Goal: Task Accomplishment & Management: Manage account settings

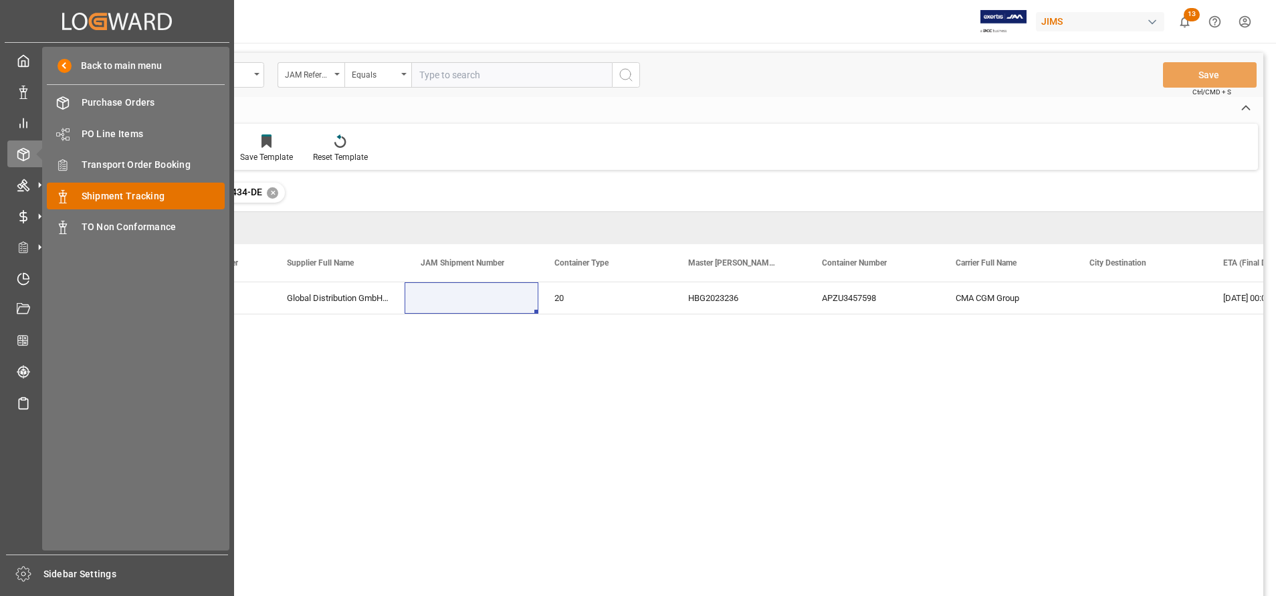
click at [158, 189] on span "Shipment Tracking" at bounding box center [154, 196] width 144 height 14
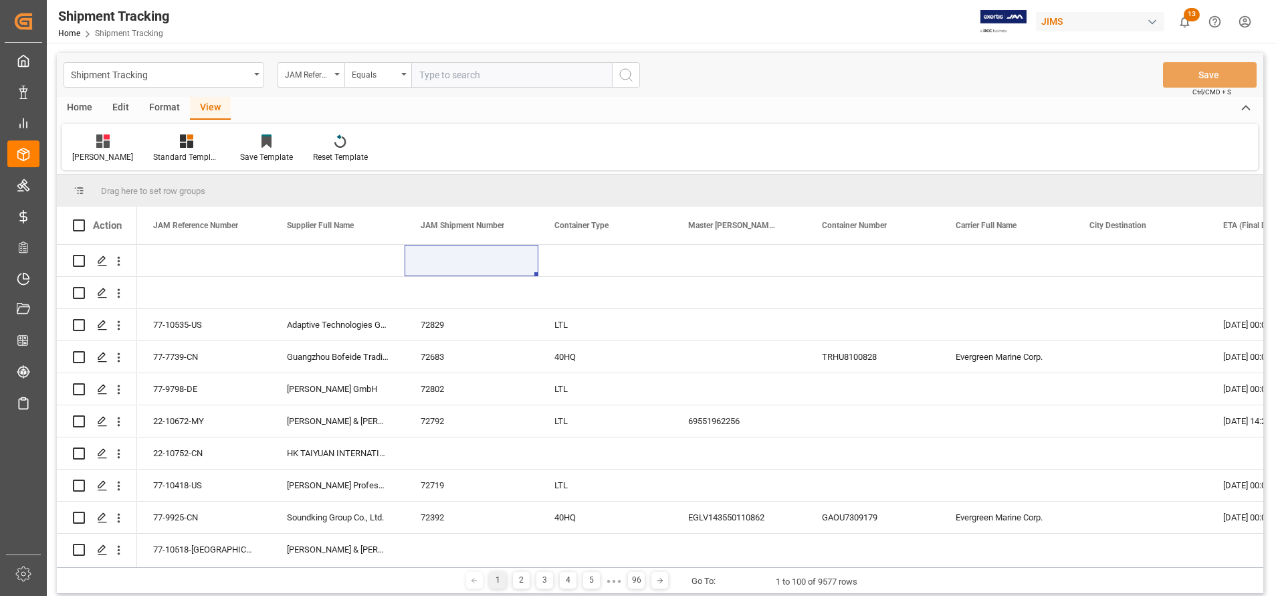
click at [74, 106] on div "Home" at bounding box center [79, 108] width 45 height 23
click at [156, 148] on div "Download" at bounding box center [148, 148] width 57 height 29
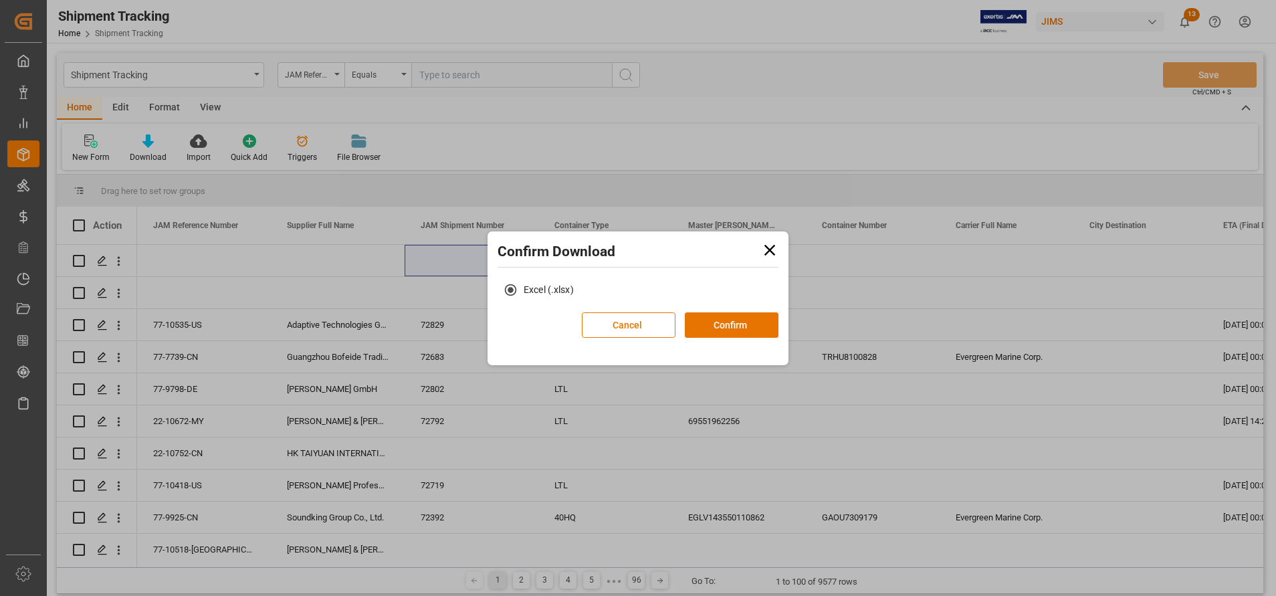
click at [685, 326] on button "Confirm" at bounding box center [732, 324] width 94 height 25
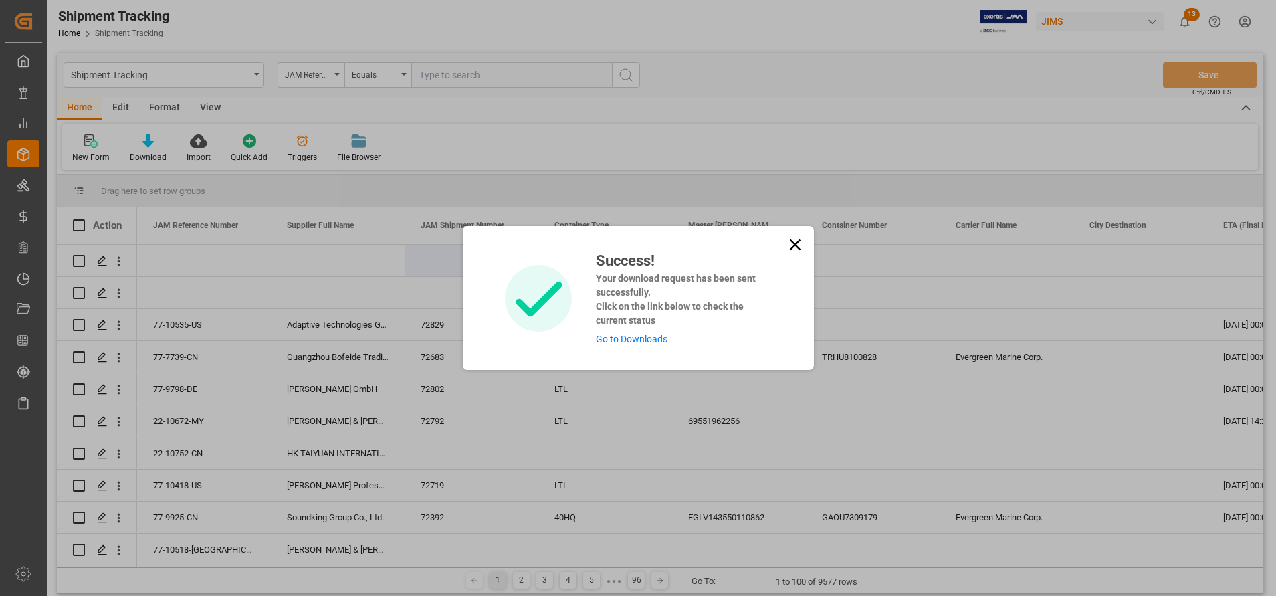
click at [639, 339] on link "Go to Downloads" at bounding box center [632, 339] width 72 height 11
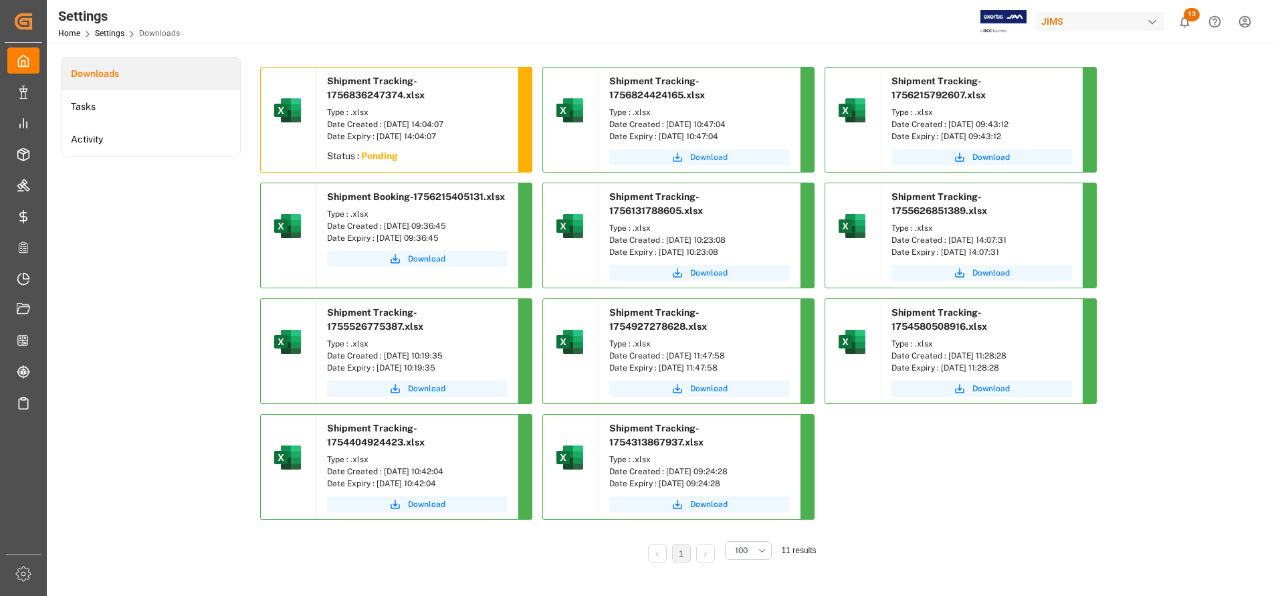
click at [695, 164] on button "Download" at bounding box center [699, 157] width 181 height 16
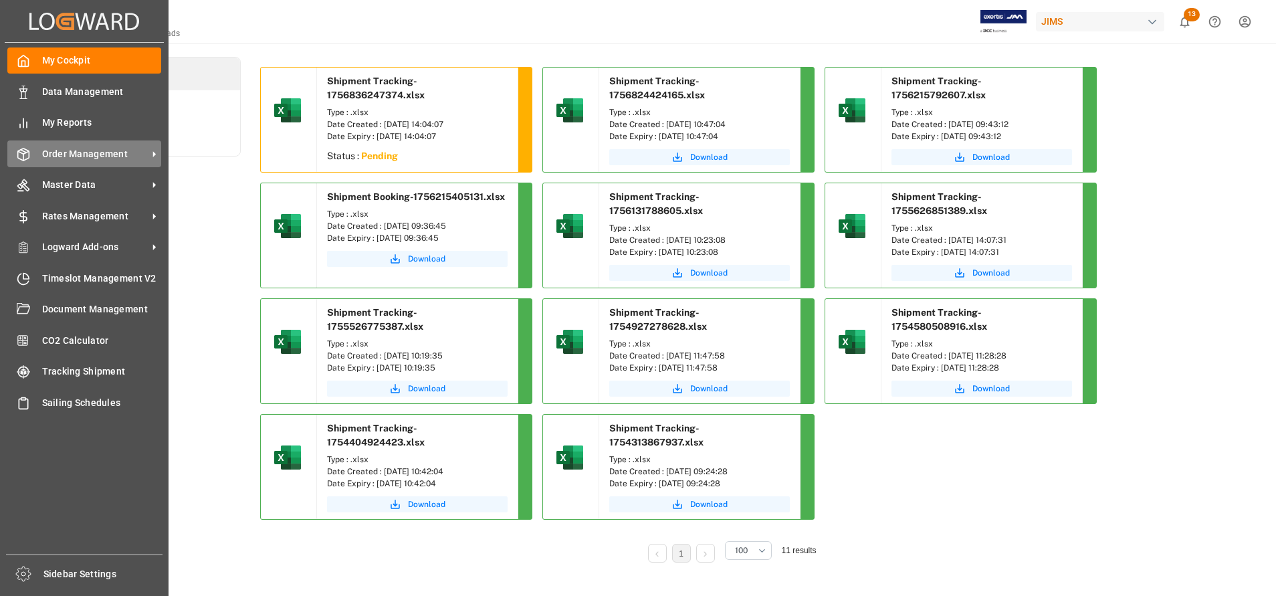
click at [40, 152] on div "Order Management Order Management" at bounding box center [84, 153] width 154 height 26
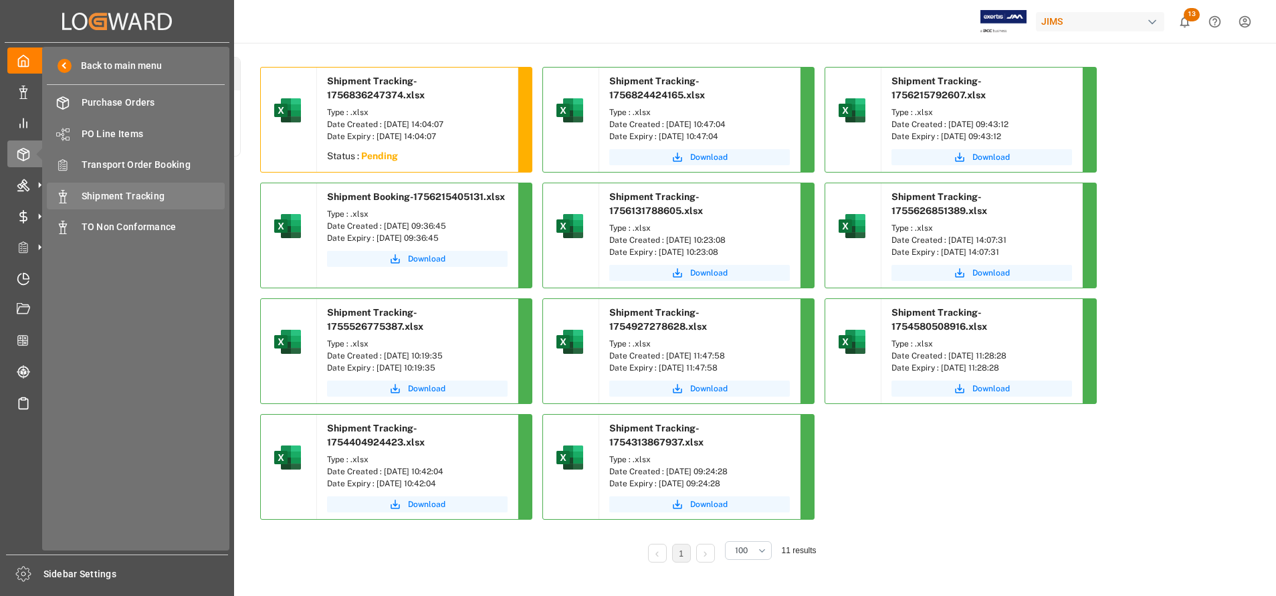
click at [128, 196] on span "Shipment Tracking" at bounding box center [154, 196] width 144 height 14
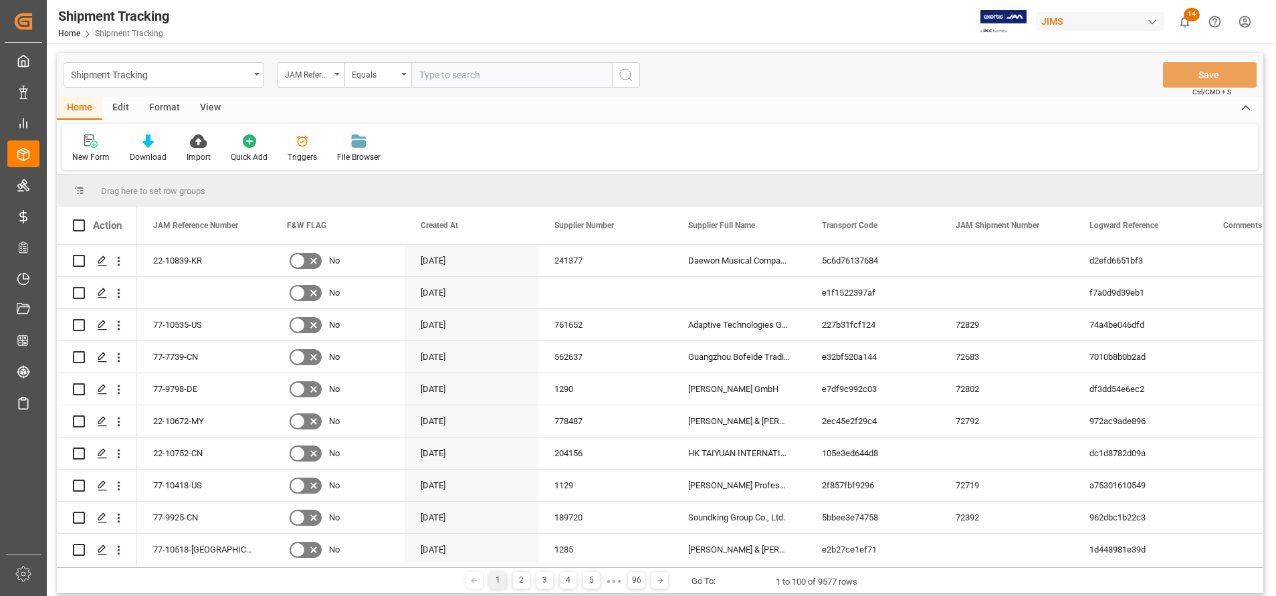
click at [540, 81] on input "text" at bounding box center [511, 74] width 201 height 25
click at [544, 73] on input "v" at bounding box center [511, 74] width 201 height 25
type input "77-10797-NL"
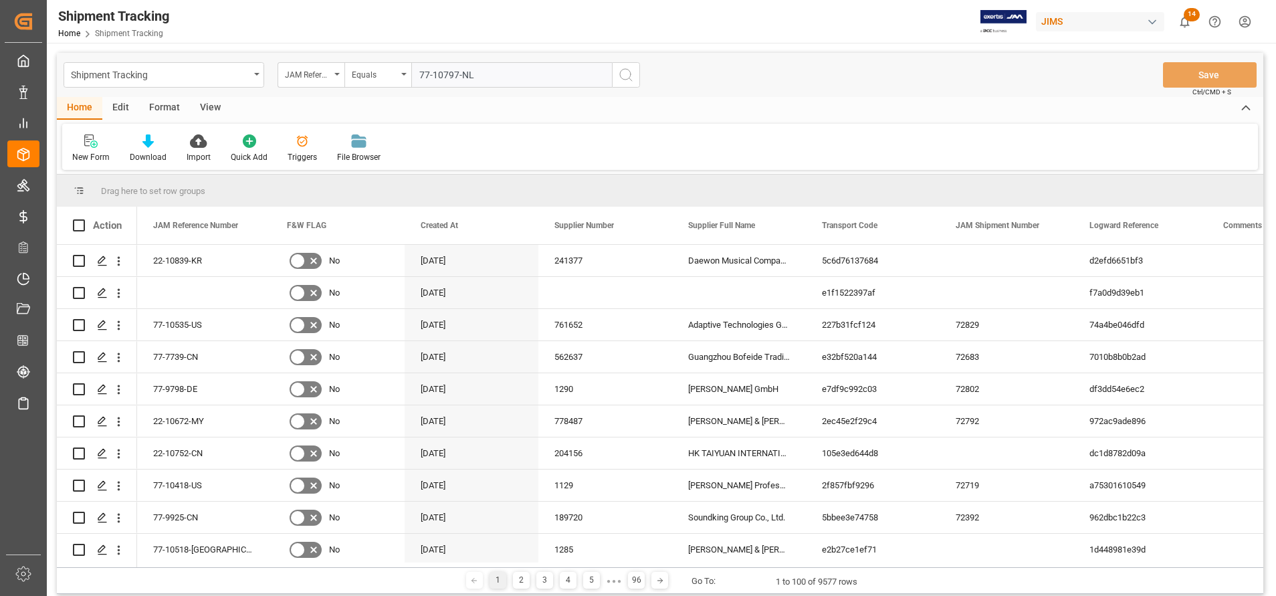
click at [622, 80] on icon "search button" at bounding box center [626, 75] width 16 height 16
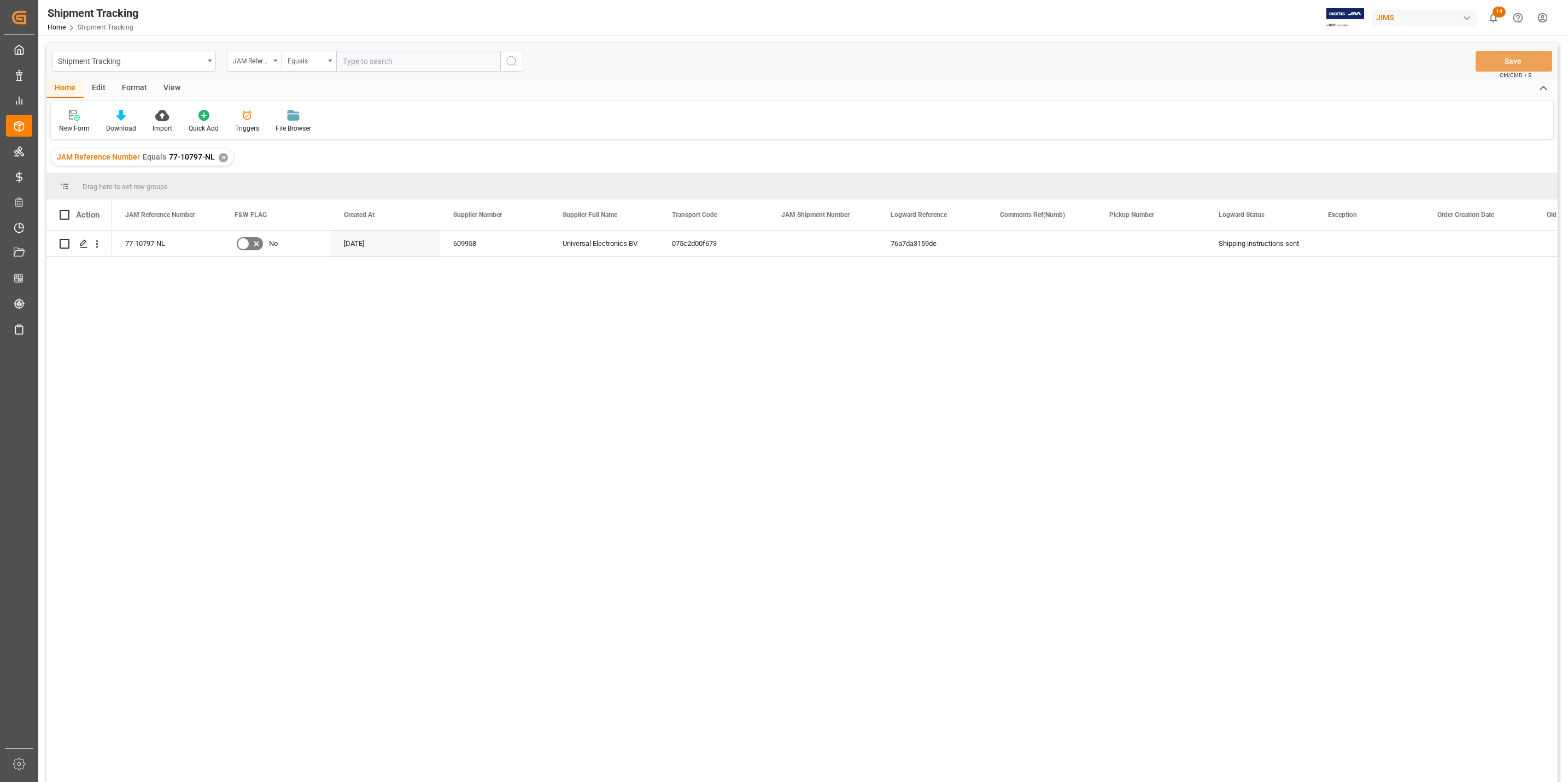
click at [383, 63] on input "text" at bounding box center [418, 60] width 164 height 20
paste input "TCNU3857332"
type input "TCNU3857332"
click at [513, 60] on icon "search button" at bounding box center [512, 61] width 13 height 13
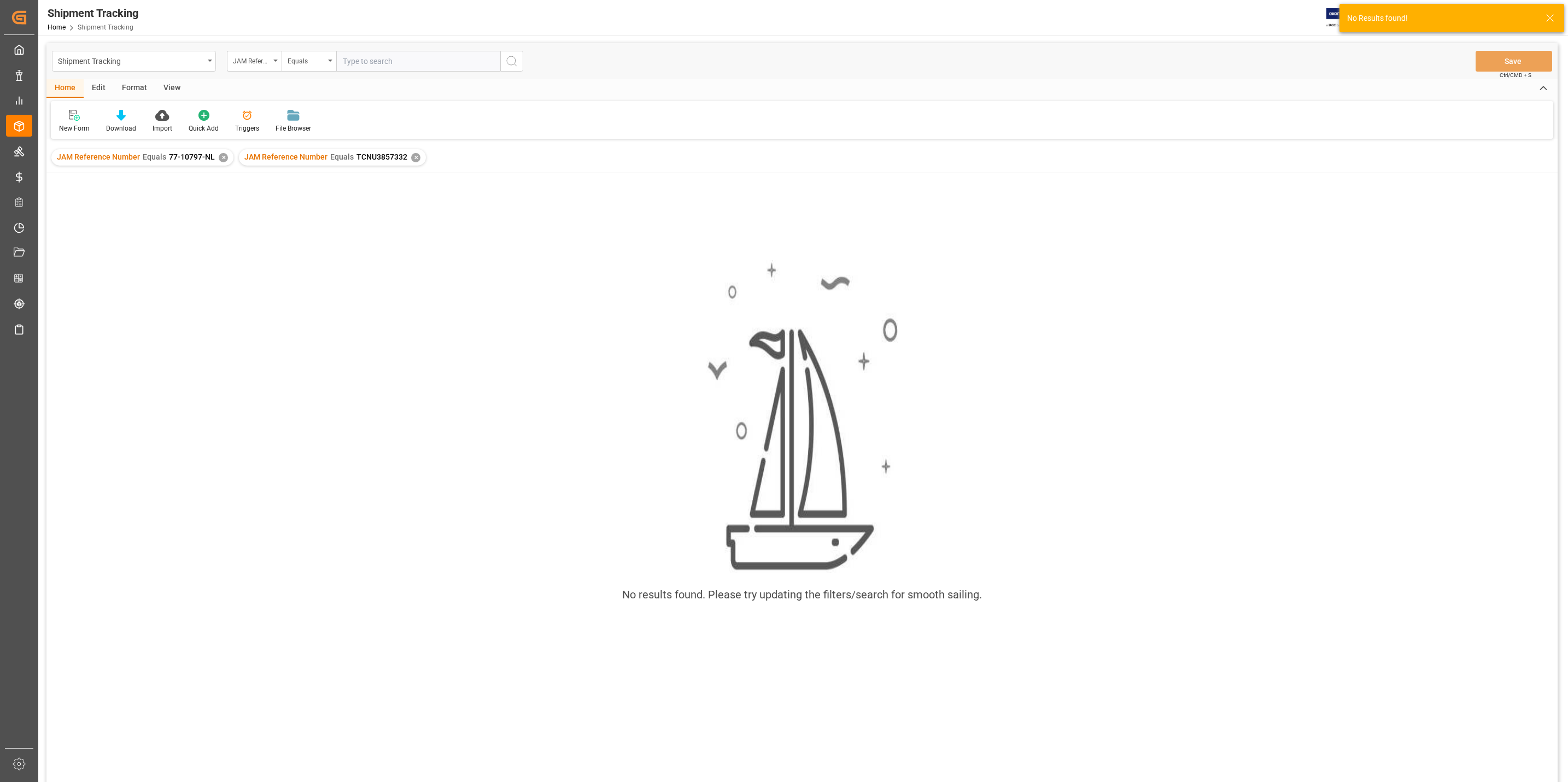
click at [218, 156] on div "✕" at bounding box center [222, 157] width 9 height 9
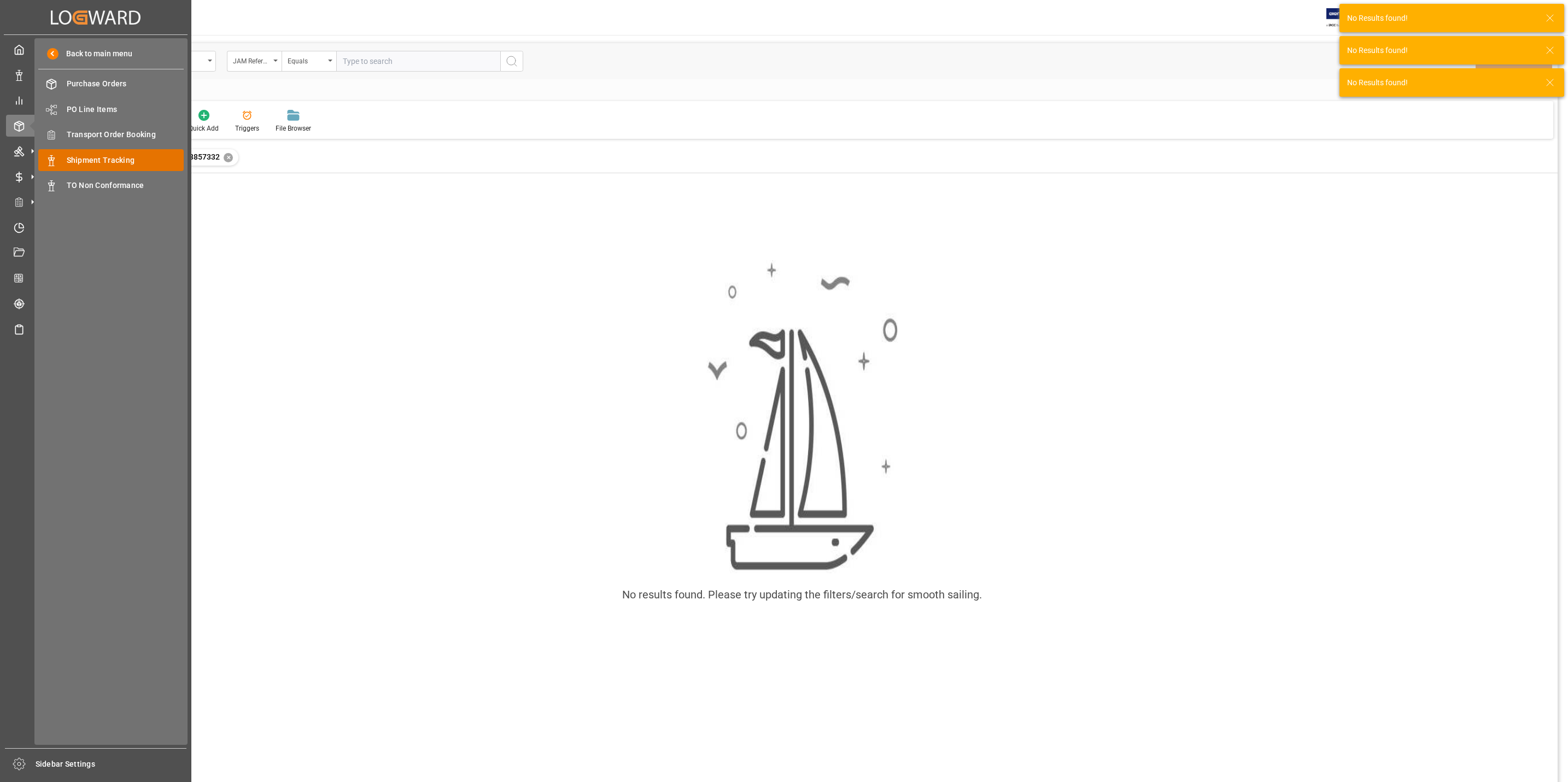
drag, startPoint x: 111, startPoint y: 159, endPoint x: 124, endPoint y: 156, distance: 13.3
click at [111, 159] on span "Shipment Tracking" at bounding box center [126, 160] width 118 height 11
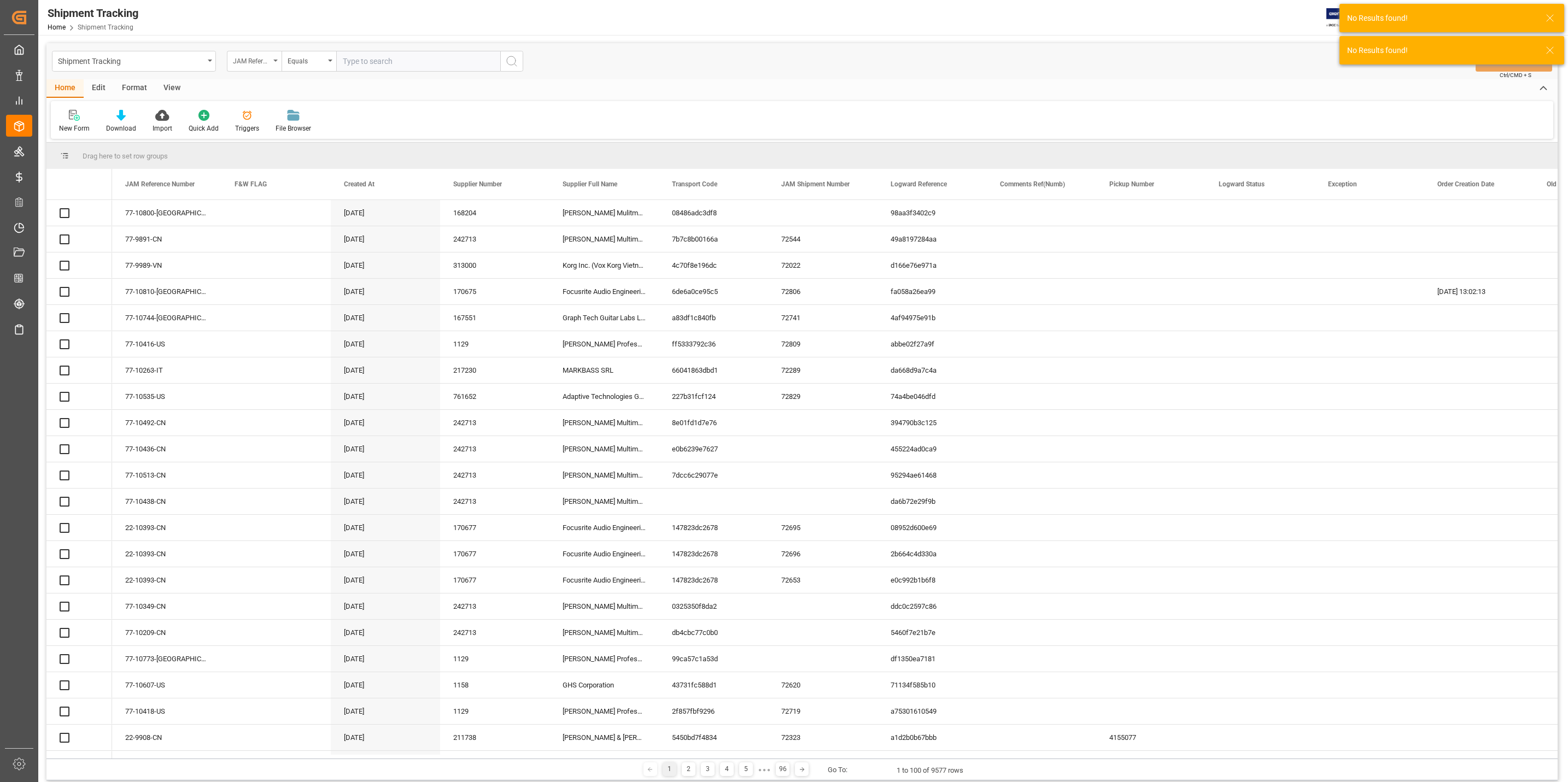
click at [263, 60] on div "JAM Reference Number" at bounding box center [251, 60] width 37 height 12
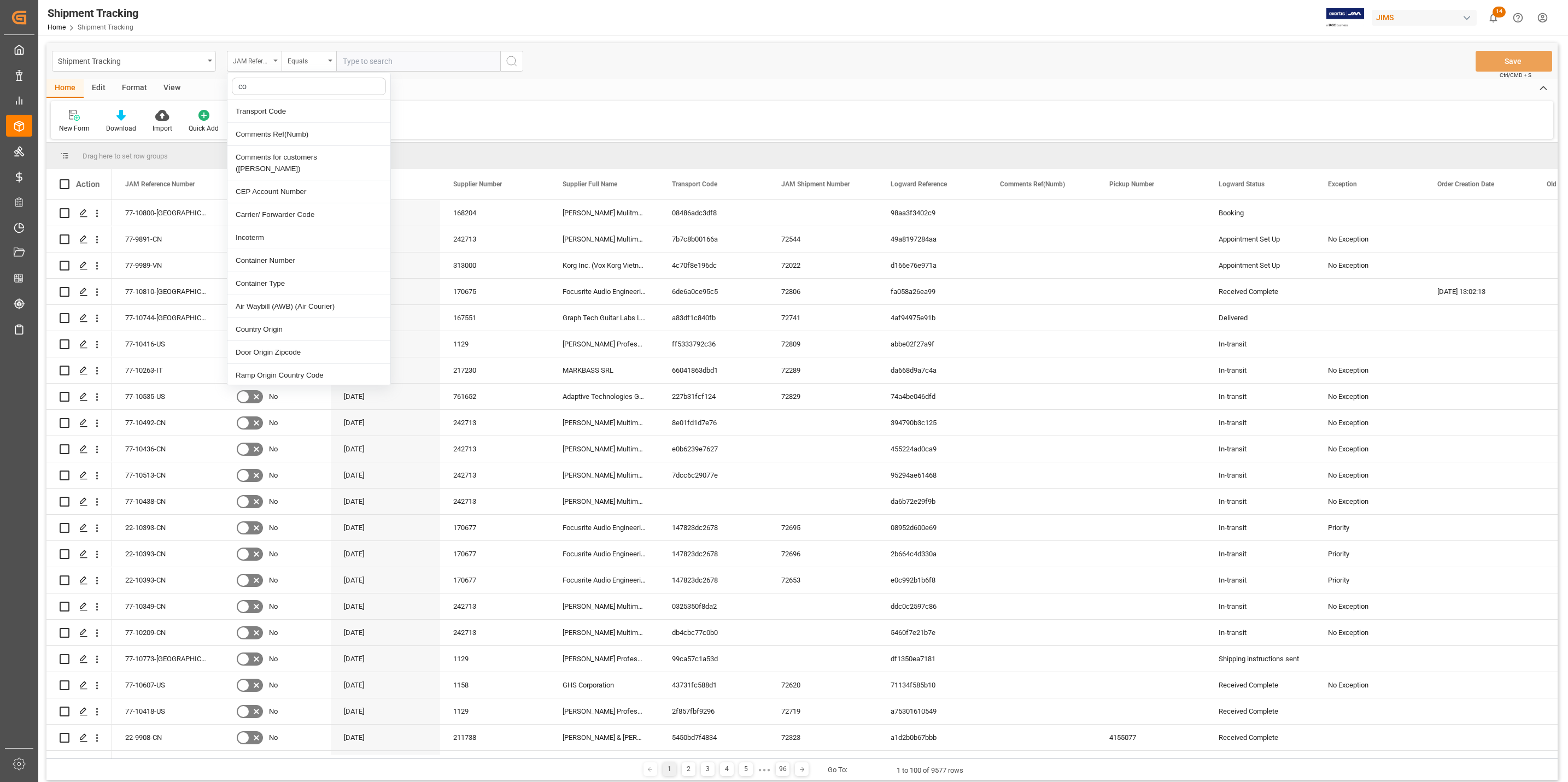
type input "con"
click at [295, 105] on div "Container Number" at bounding box center [308, 111] width 163 height 23
click at [403, 56] on input "text" at bounding box center [418, 60] width 164 height 20
paste input "TCNU3857332"
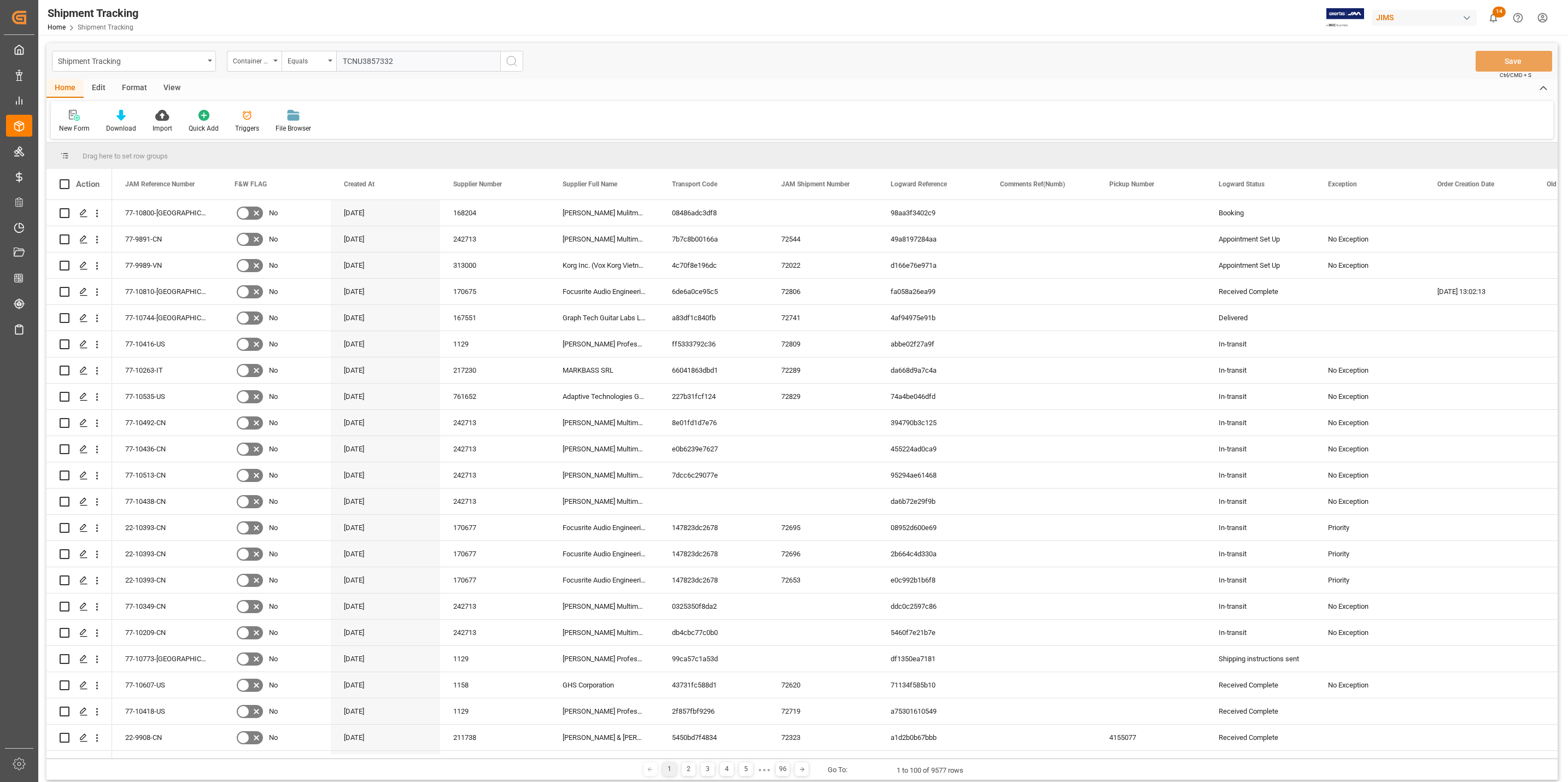
type input "TCNU3857332"
click at [516, 63] on icon "search button" at bounding box center [512, 61] width 13 height 13
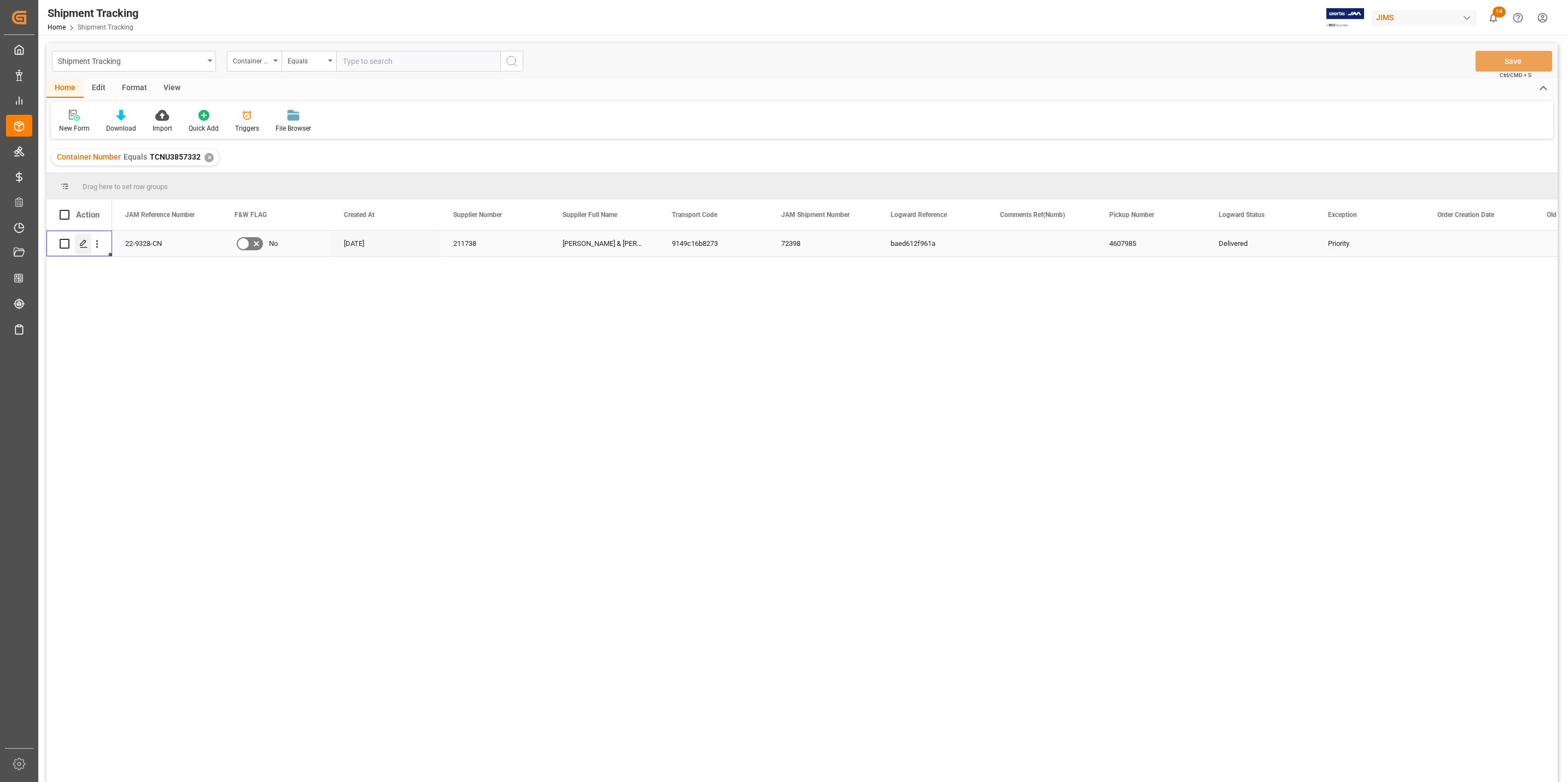
click at [87, 244] on icon "Press SPACE to select this row." at bounding box center [83, 244] width 9 height 9
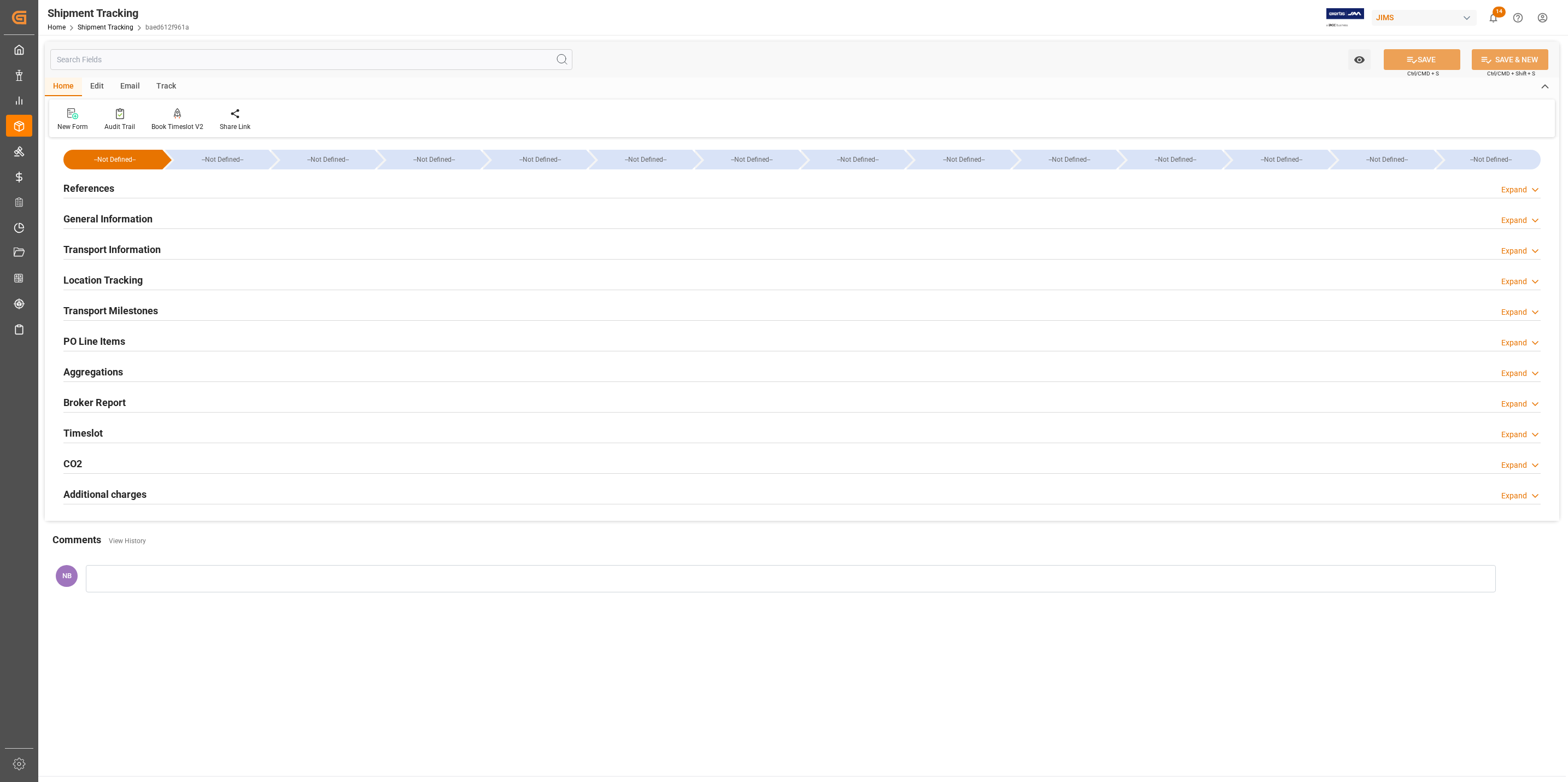
click at [123, 252] on h2 "Transport Information" at bounding box center [112, 249] width 97 height 15
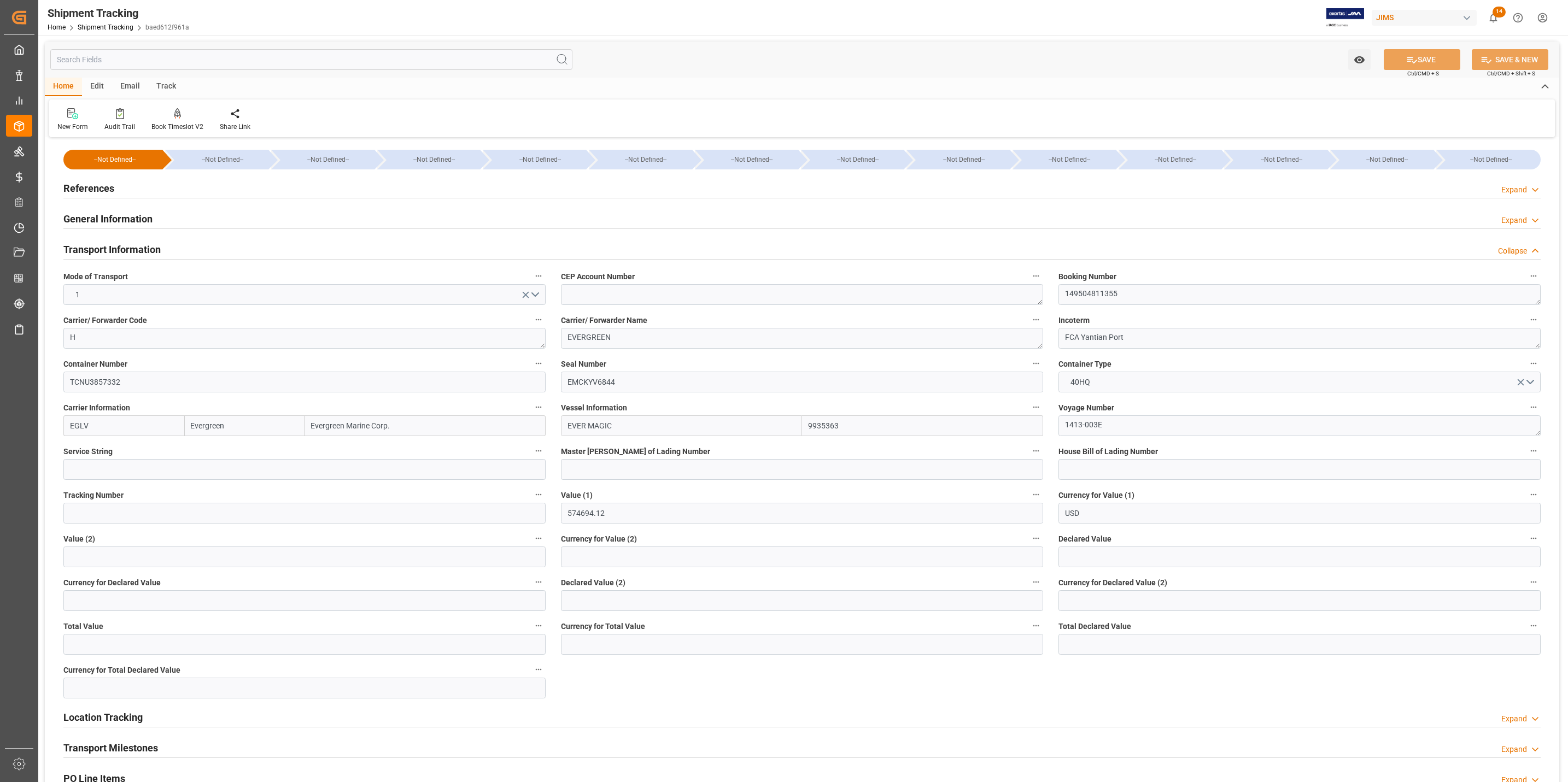
click at [123, 252] on h2 "Transport Information" at bounding box center [112, 249] width 97 height 15
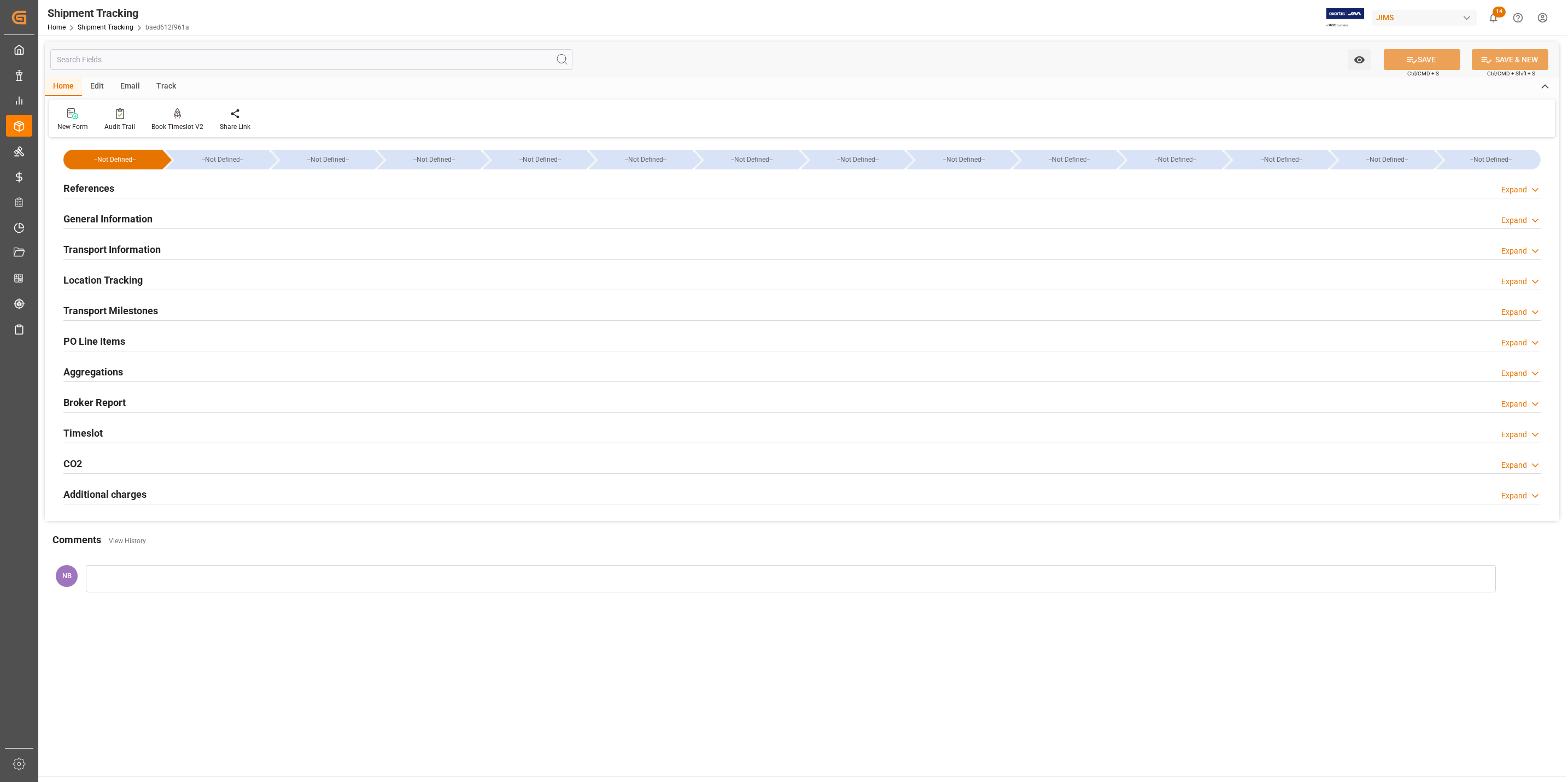
click at [89, 184] on h2 "References" at bounding box center [89, 188] width 51 height 15
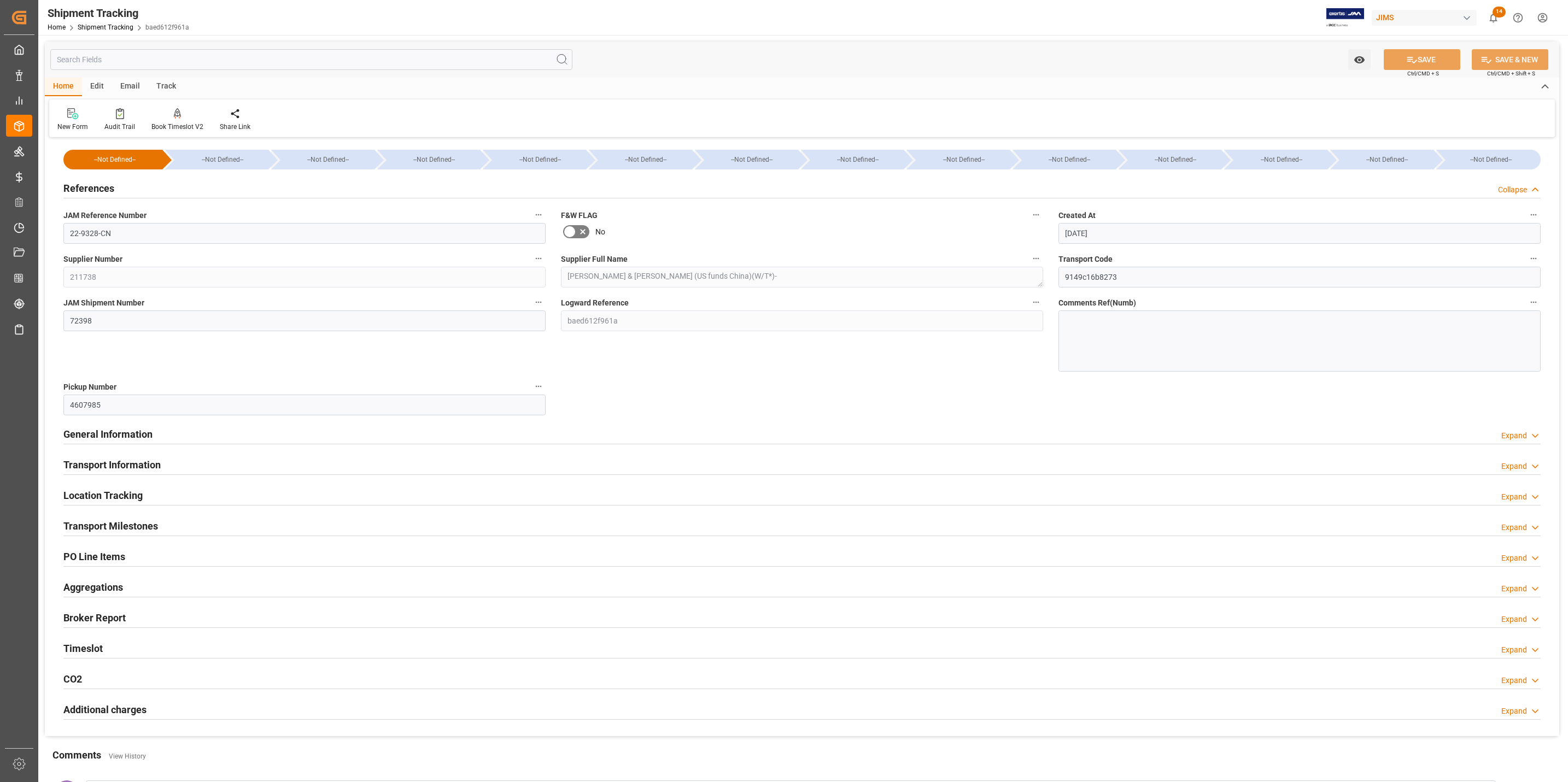
click at [89, 184] on h2 "References" at bounding box center [89, 188] width 51 height 15
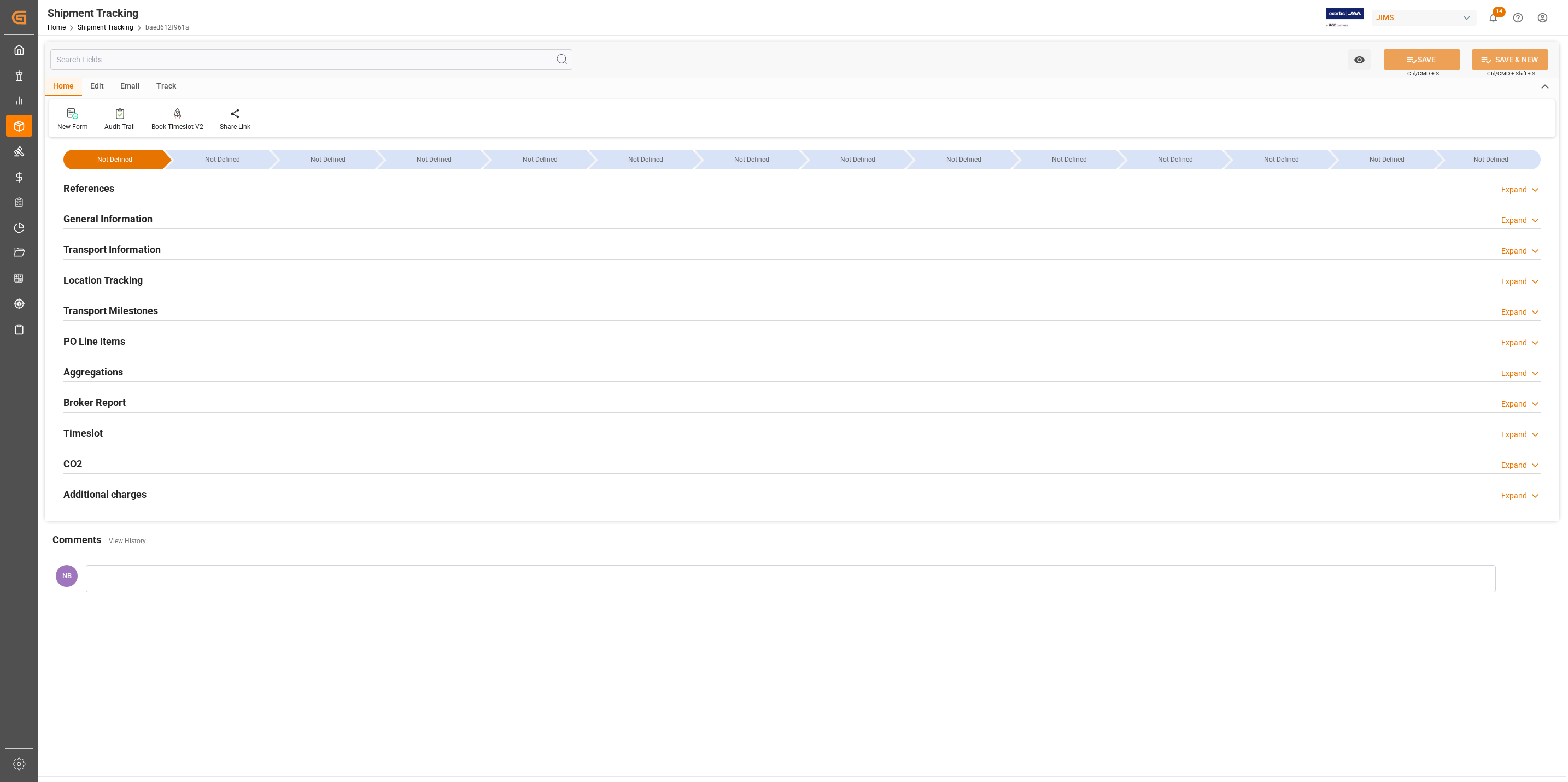
click at [96, 218] on h2 "General Information" at bounding box center [108, 219] width 89 height 15
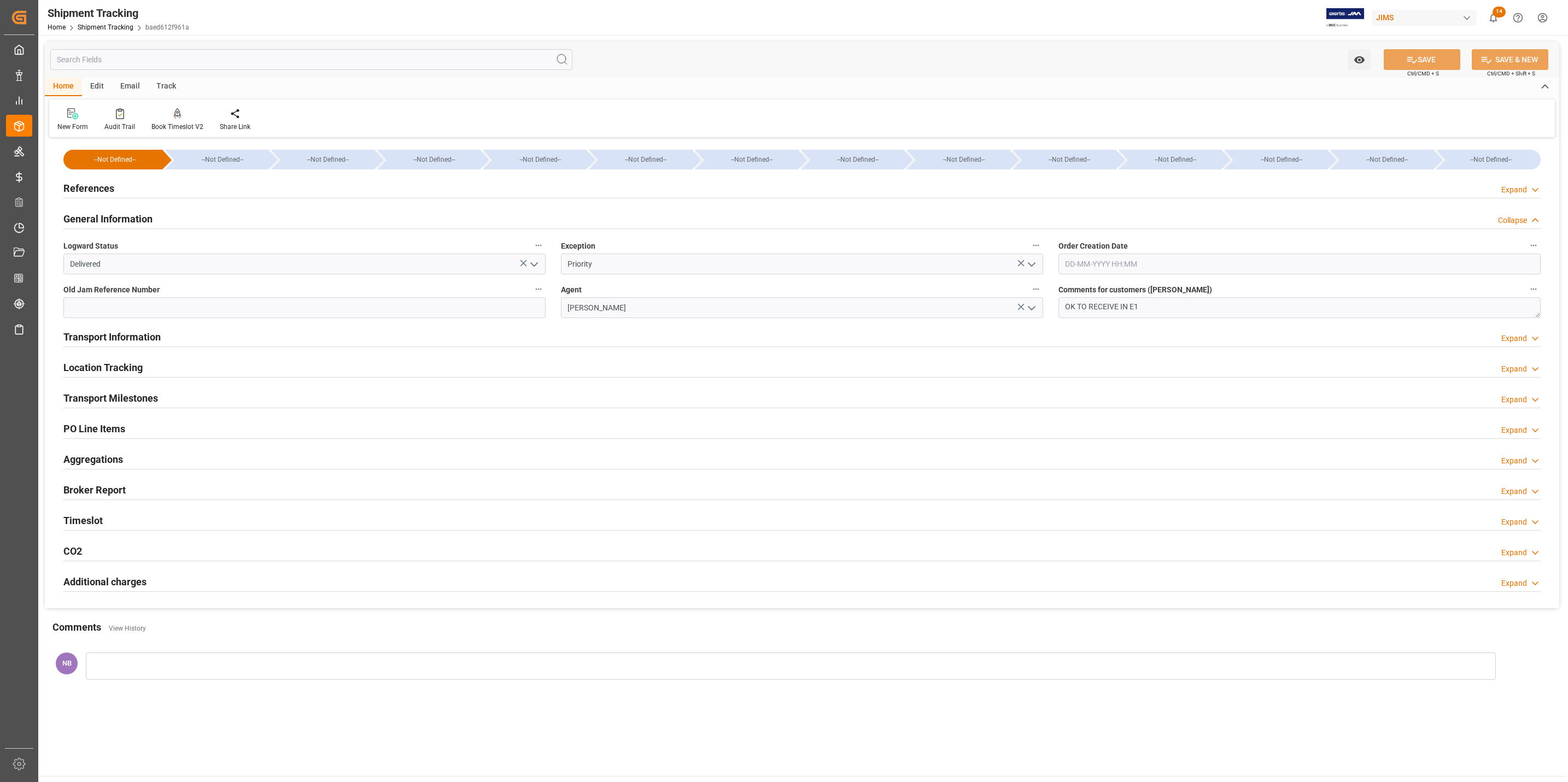
click at [536, 267] on icon "open menu" at bounding box center [534, 265] width 13 height 13
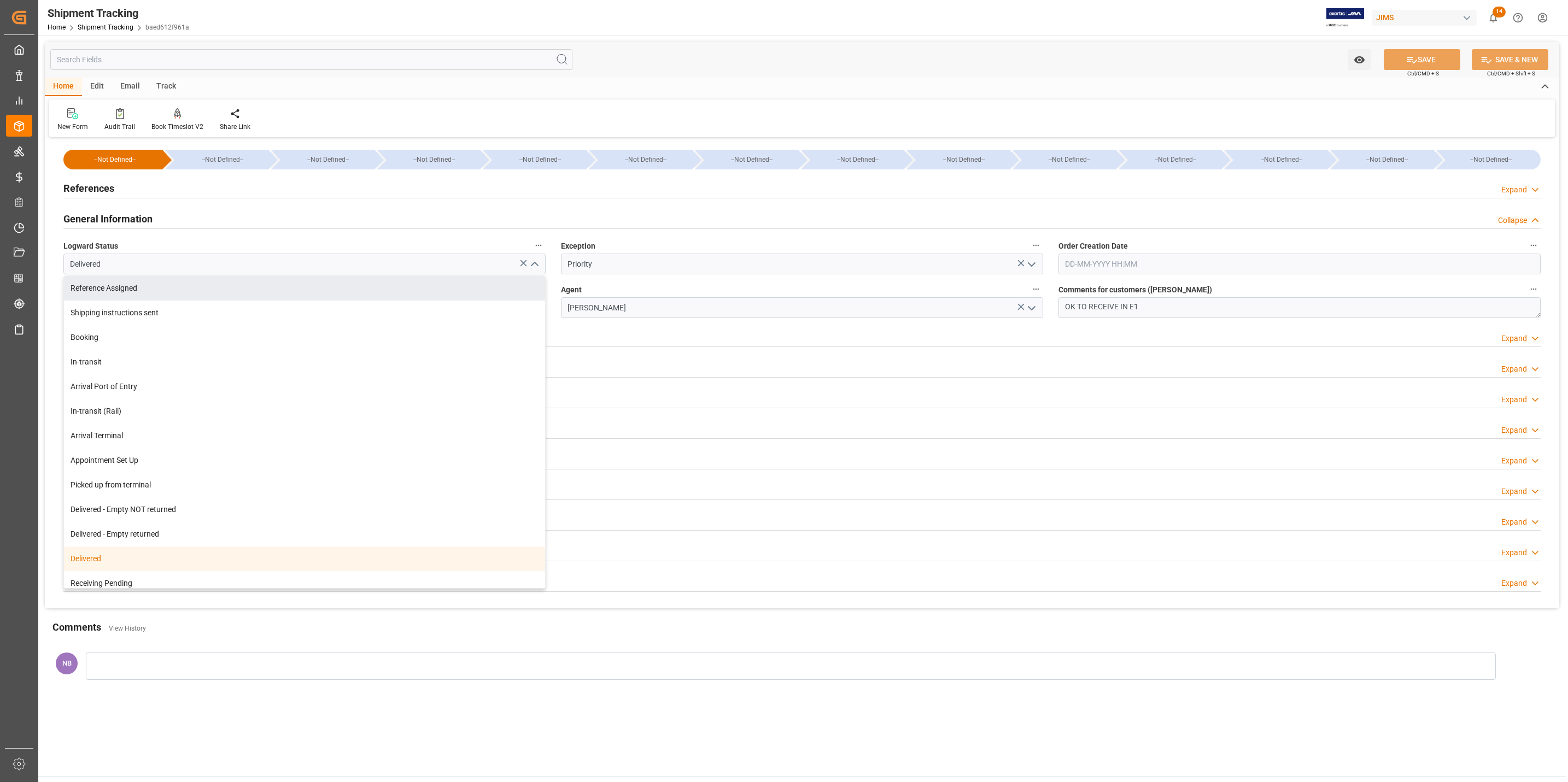
click at [661, 215] on div "General Information Collapse" at bounding box center [802, 217] width 1477 height 20
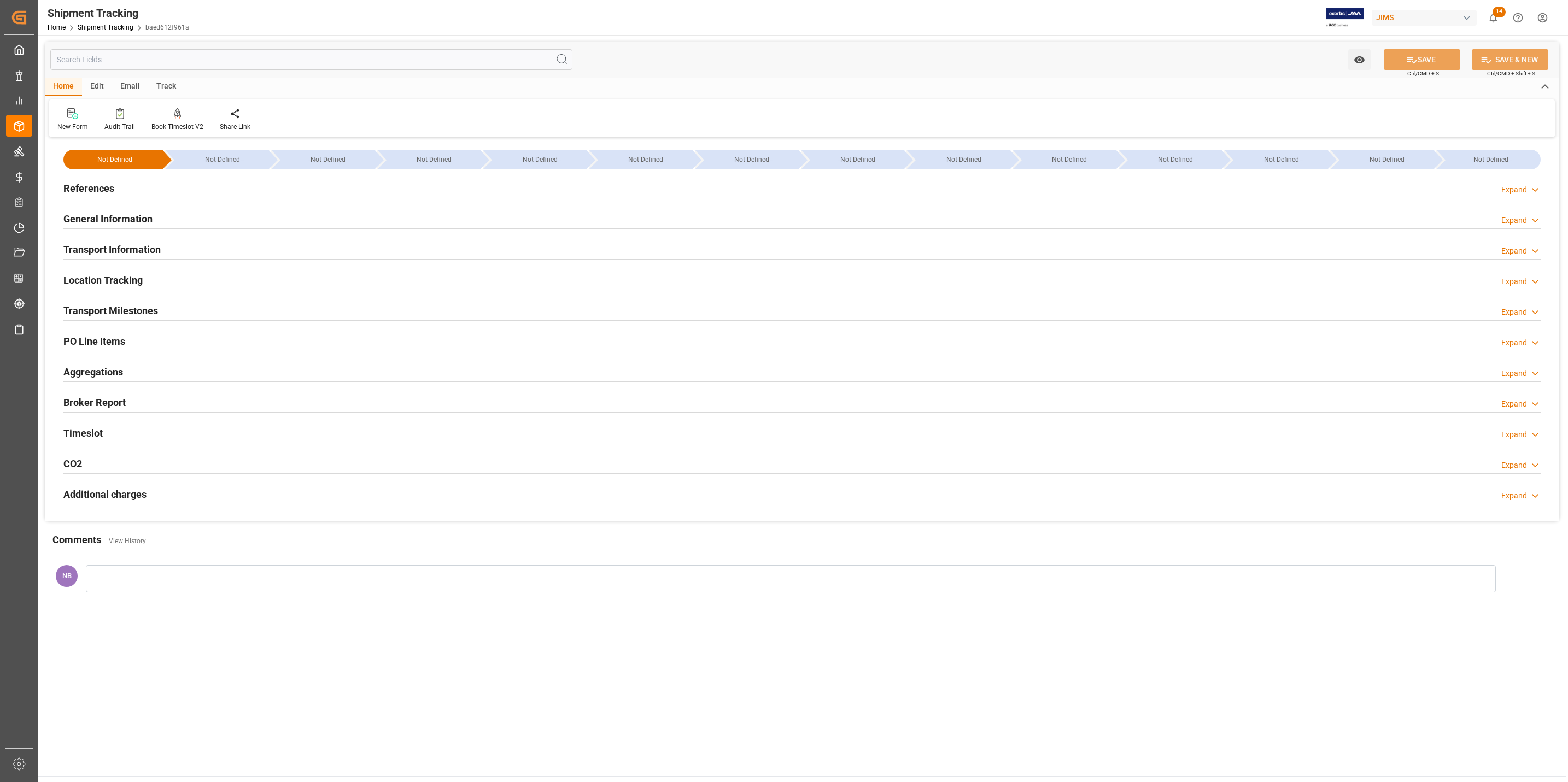
click at [118, 218] on h2 "General Information" at bounding box center [108, 219] width 89 height 15
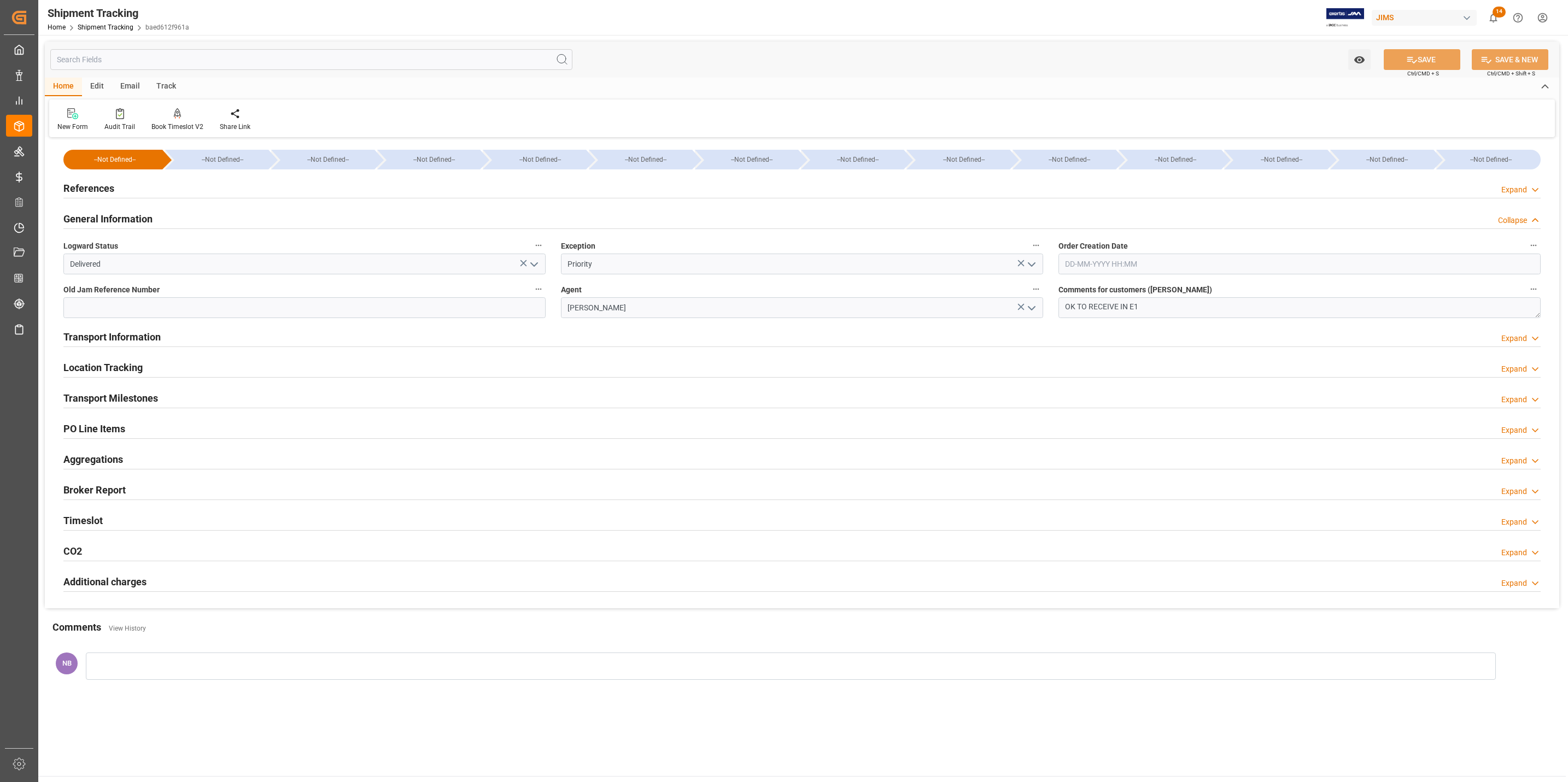
click at [150, 339] on h2 "Transport Information" at bounding box center [112, 337] width 97 height 15
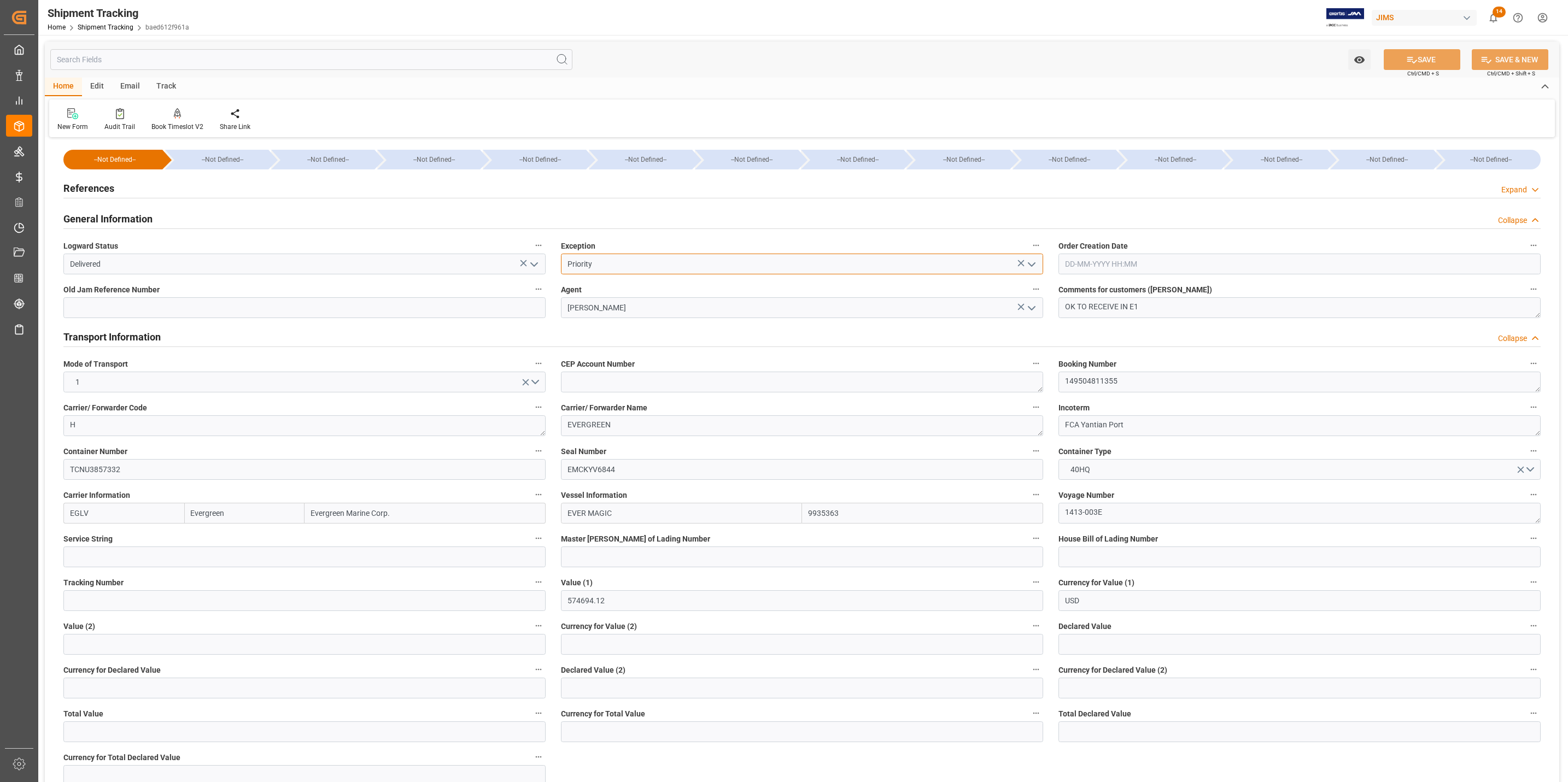
click at [737, 264] on input "Priority" at bounding box center [802, 263] width 482 height 20
click at [1030, 265] on icon "open menu" at bounding box center [1032, 265] width 13 height 13
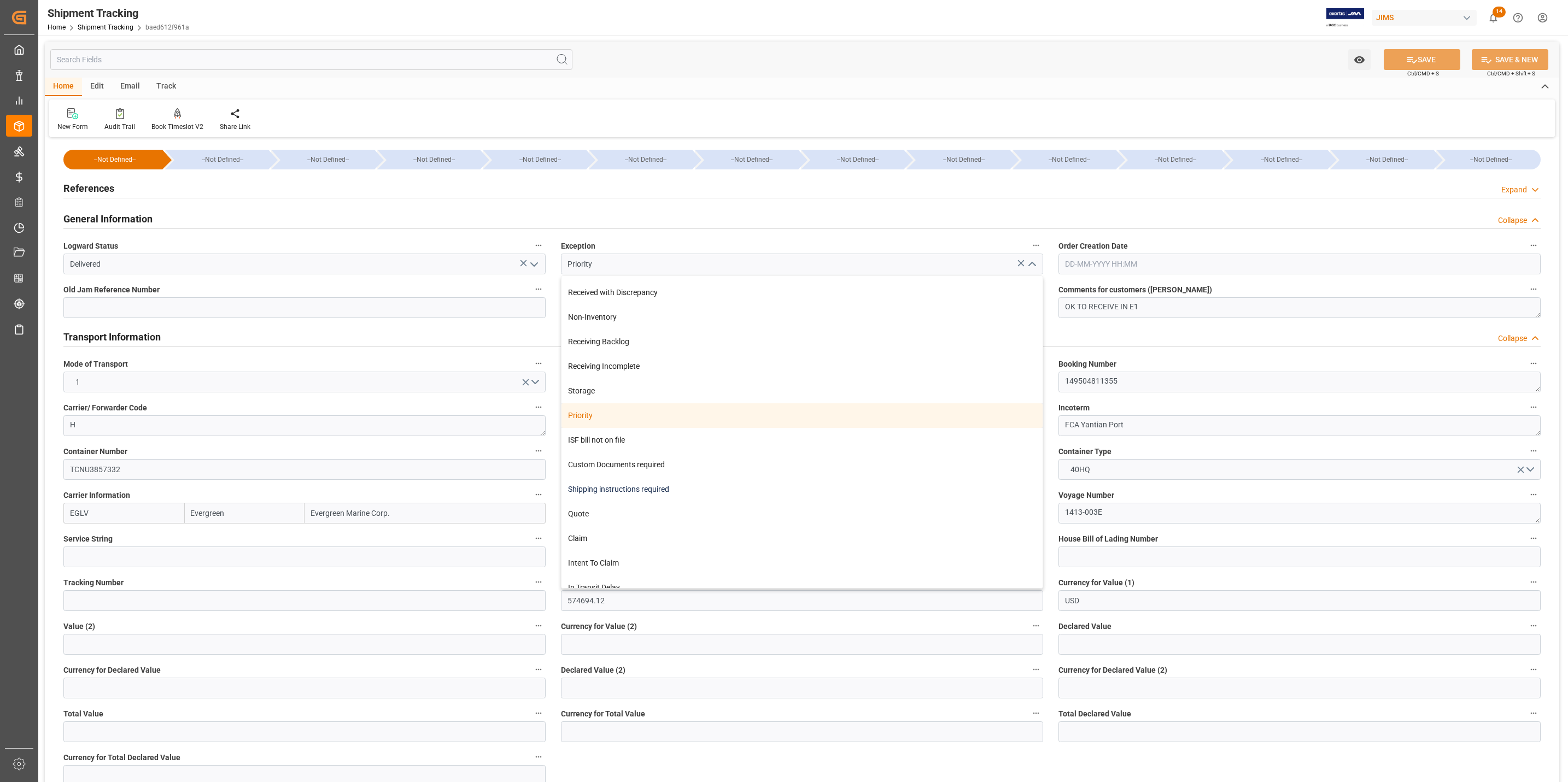
scroll to position [246, 0]
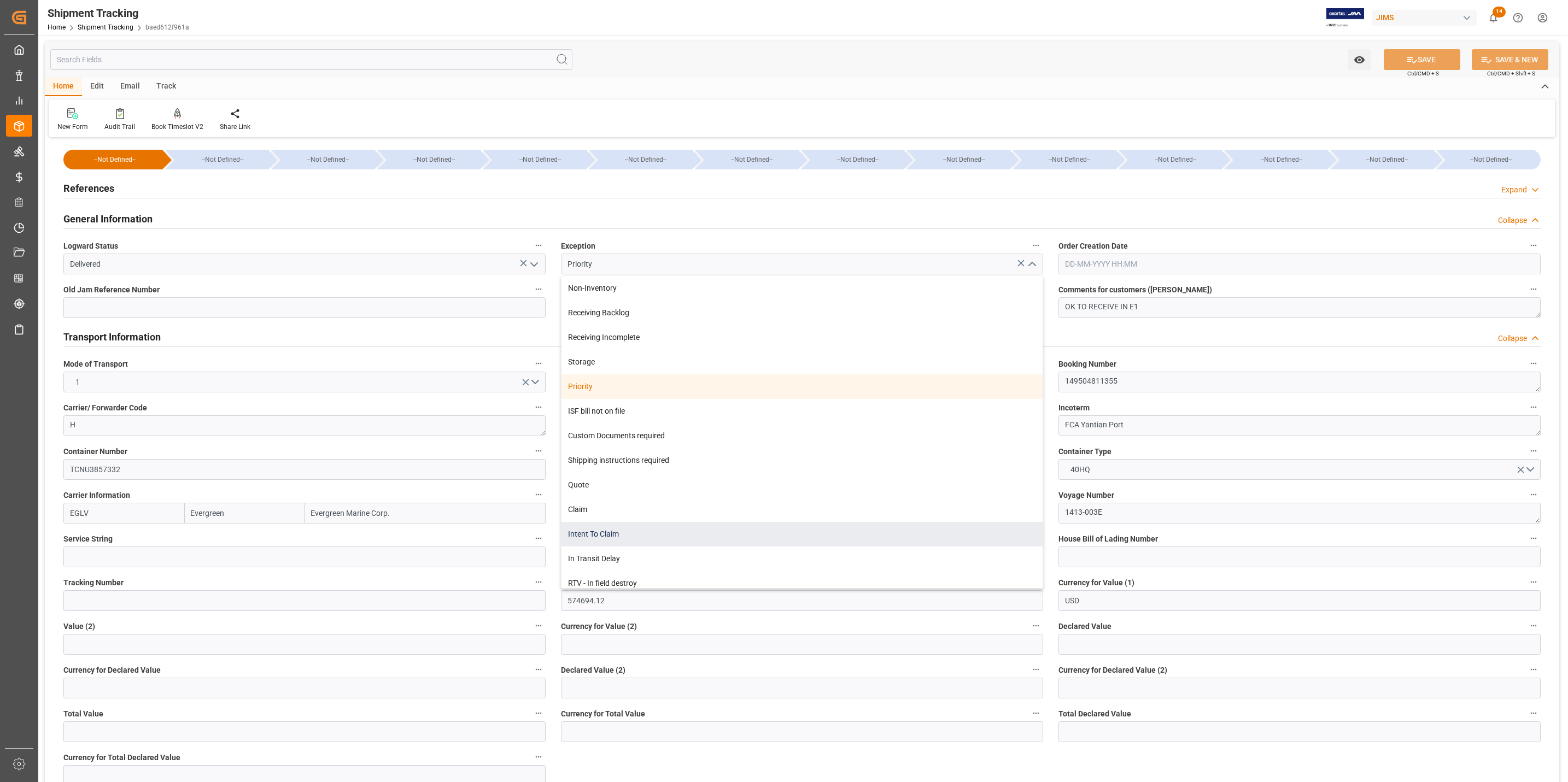
click at [733, 486] on div "Intent To Claim" at bounding box center [802, 534] width 481 height 25
type input "Intent To Claim"
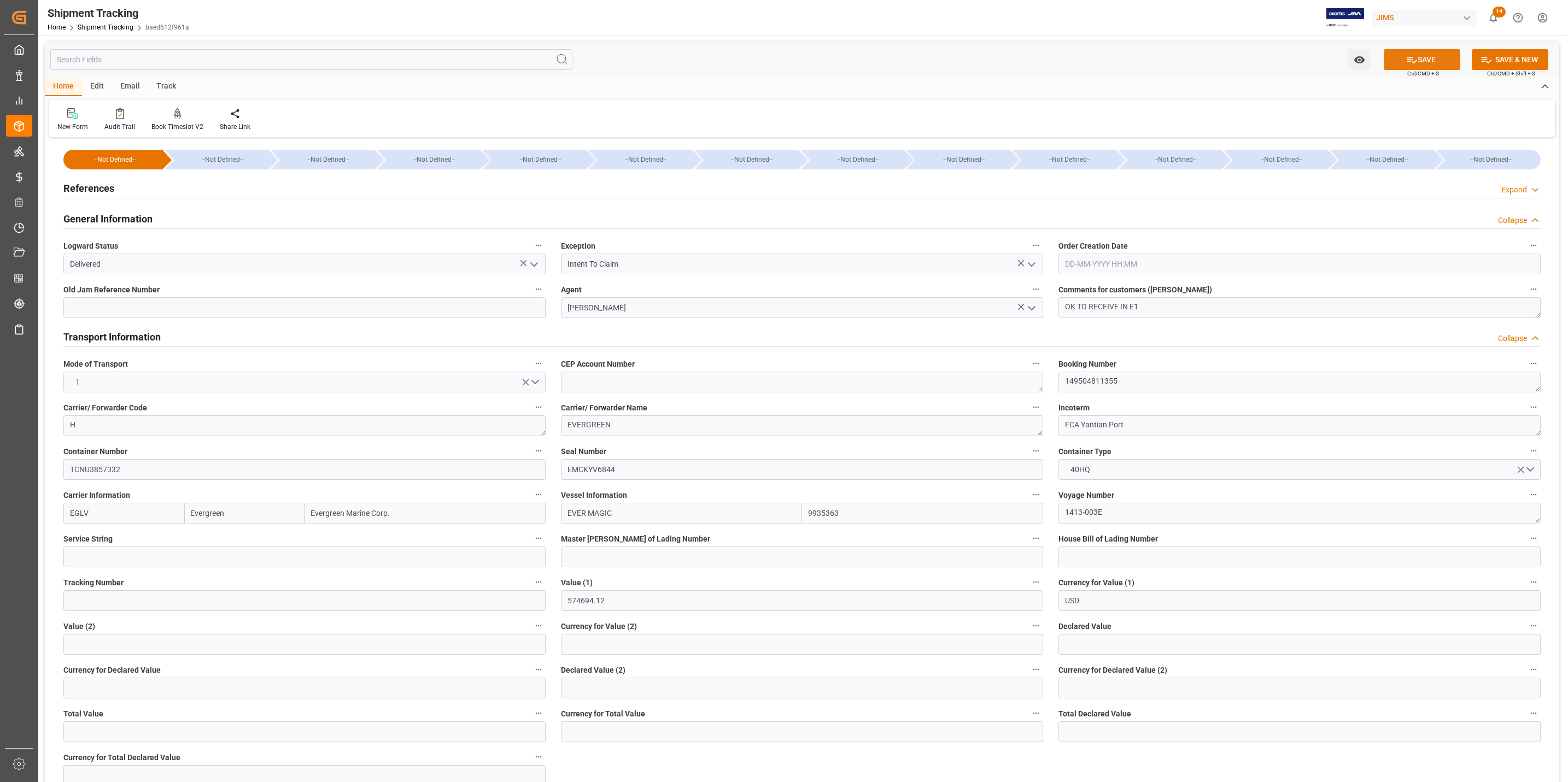
click at [1042, 60] on button "SAVE" at bounding box center [1422, 59] width 77 height 20
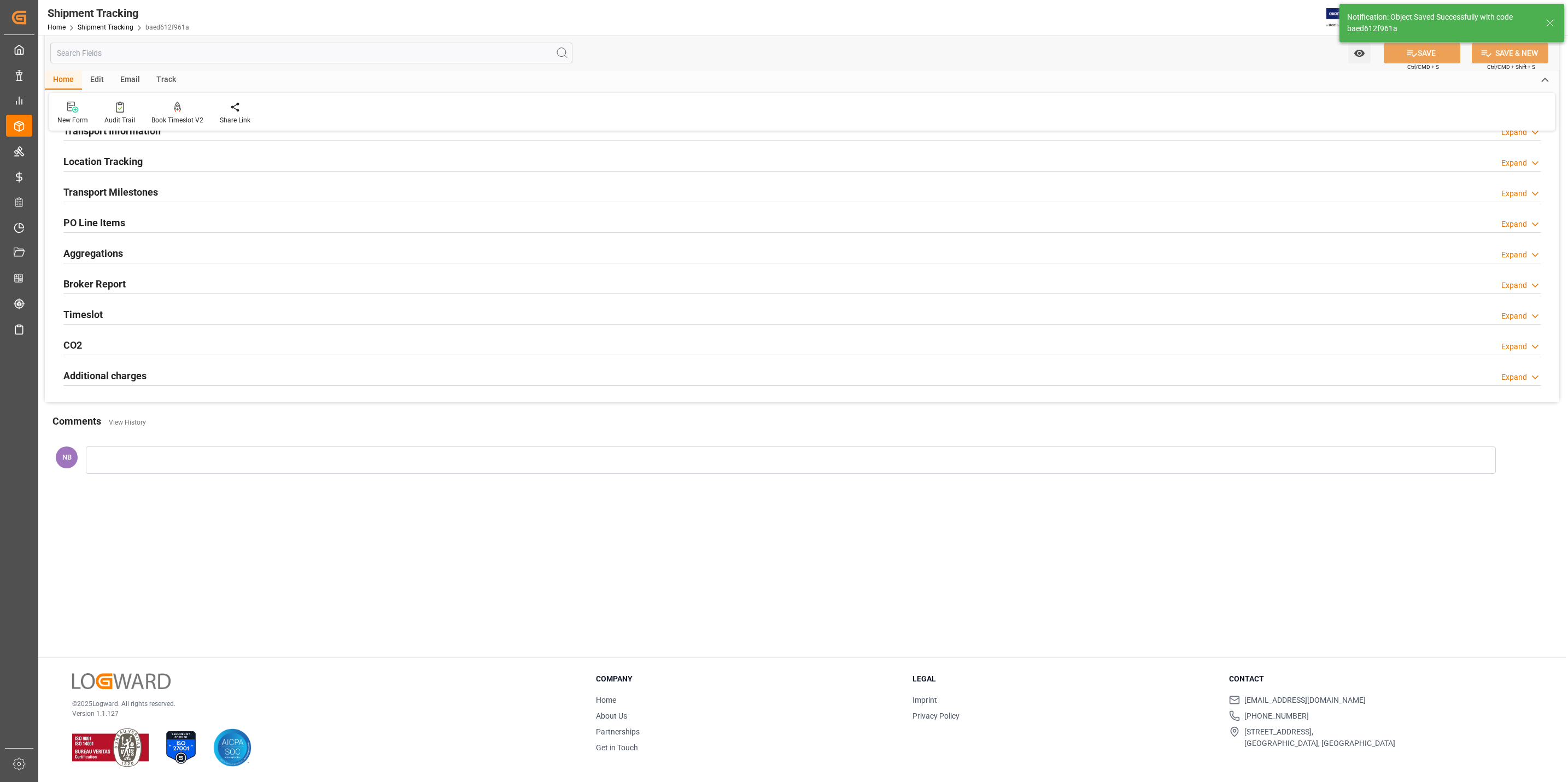
scroll to position [0, 0]
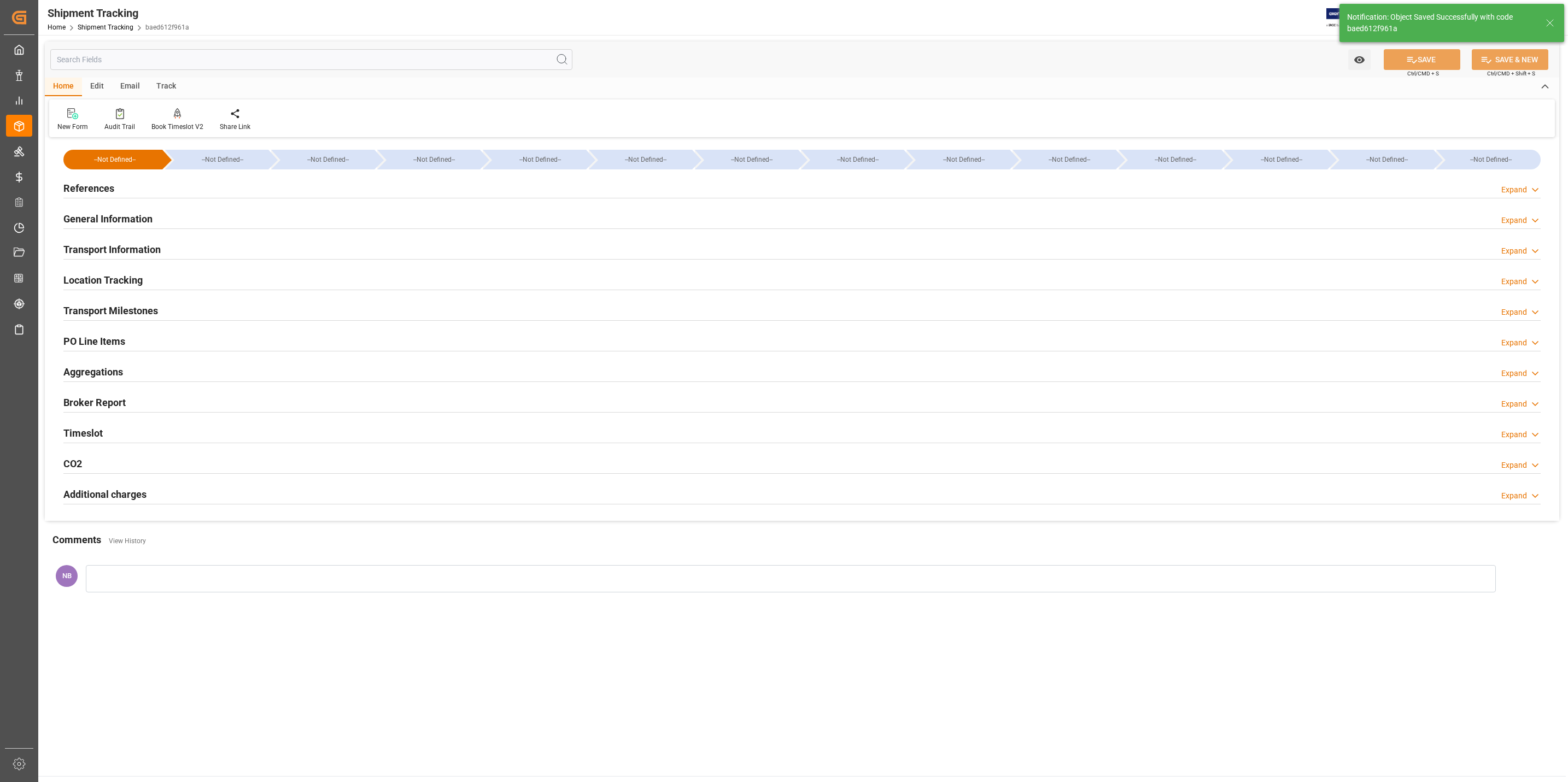
click at [110, 404] on h2 "Broker Report" at bounding box center [95, 402] width 62 height 15
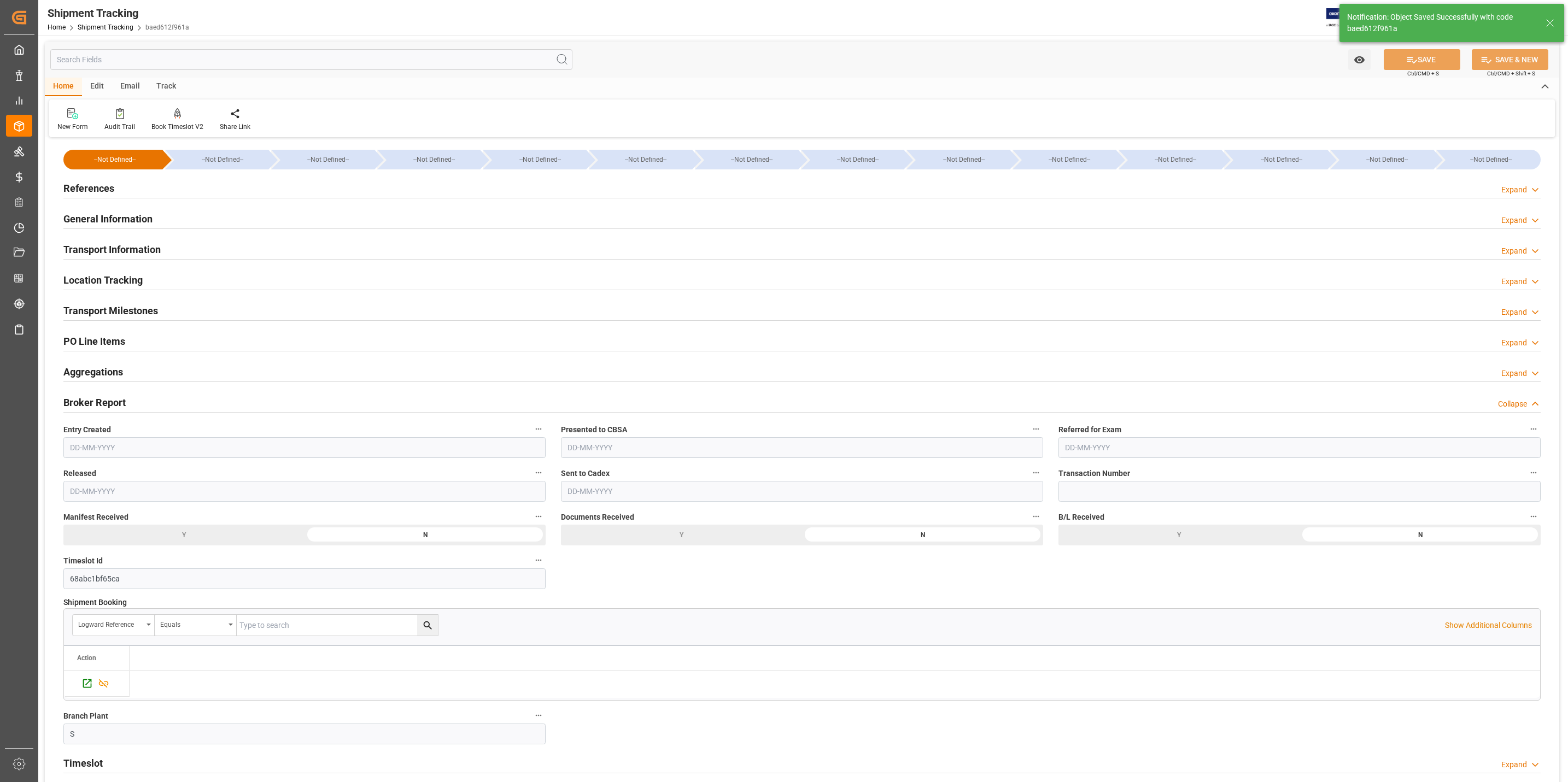
click at [110, 404] on h2 "Broker Report" at bounding box center [95, 402] width 62 height 15
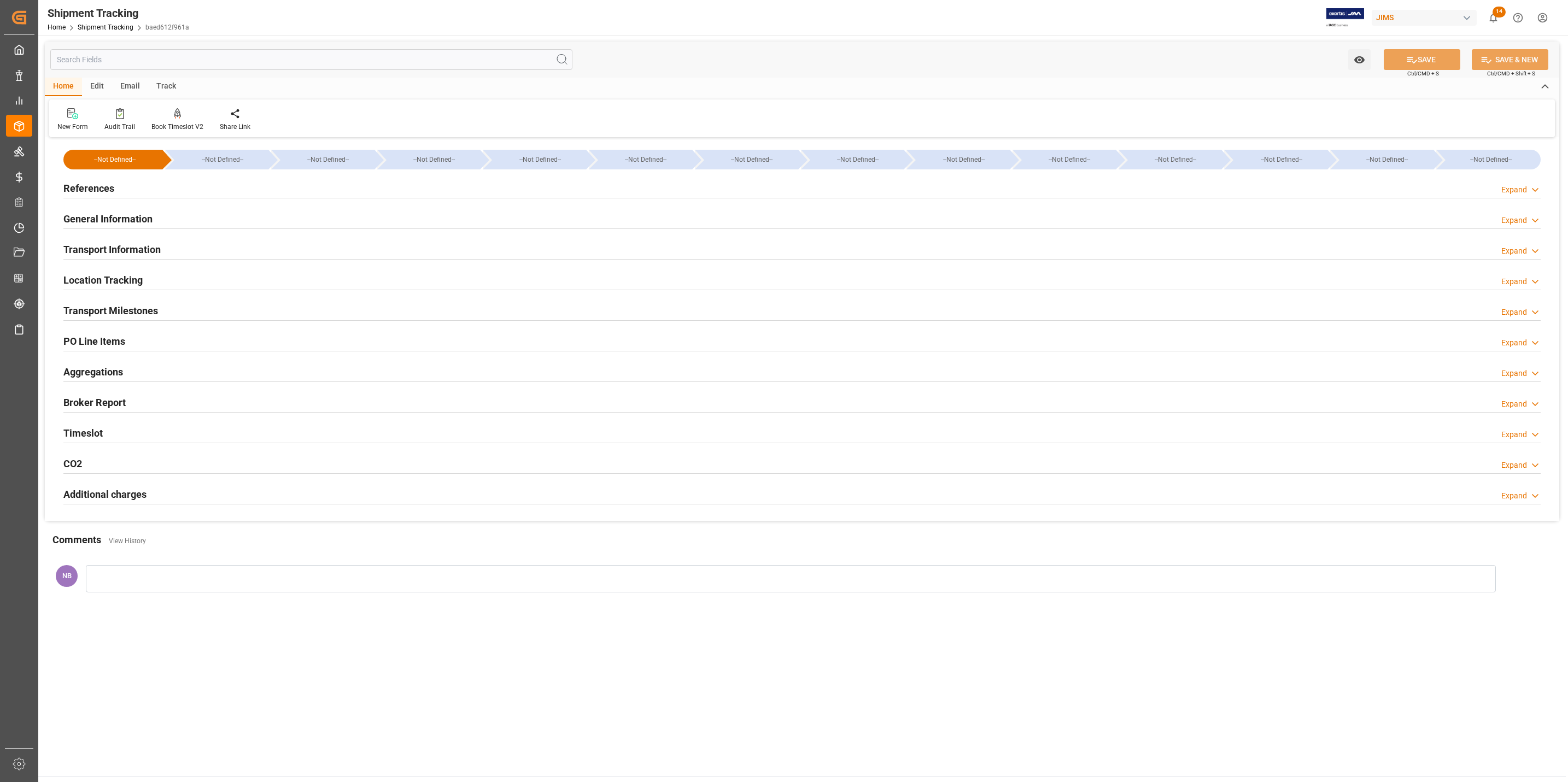
click at [91, 433] on h2 "Timeslot" at bounding box center [83, 433] width 39 height 15
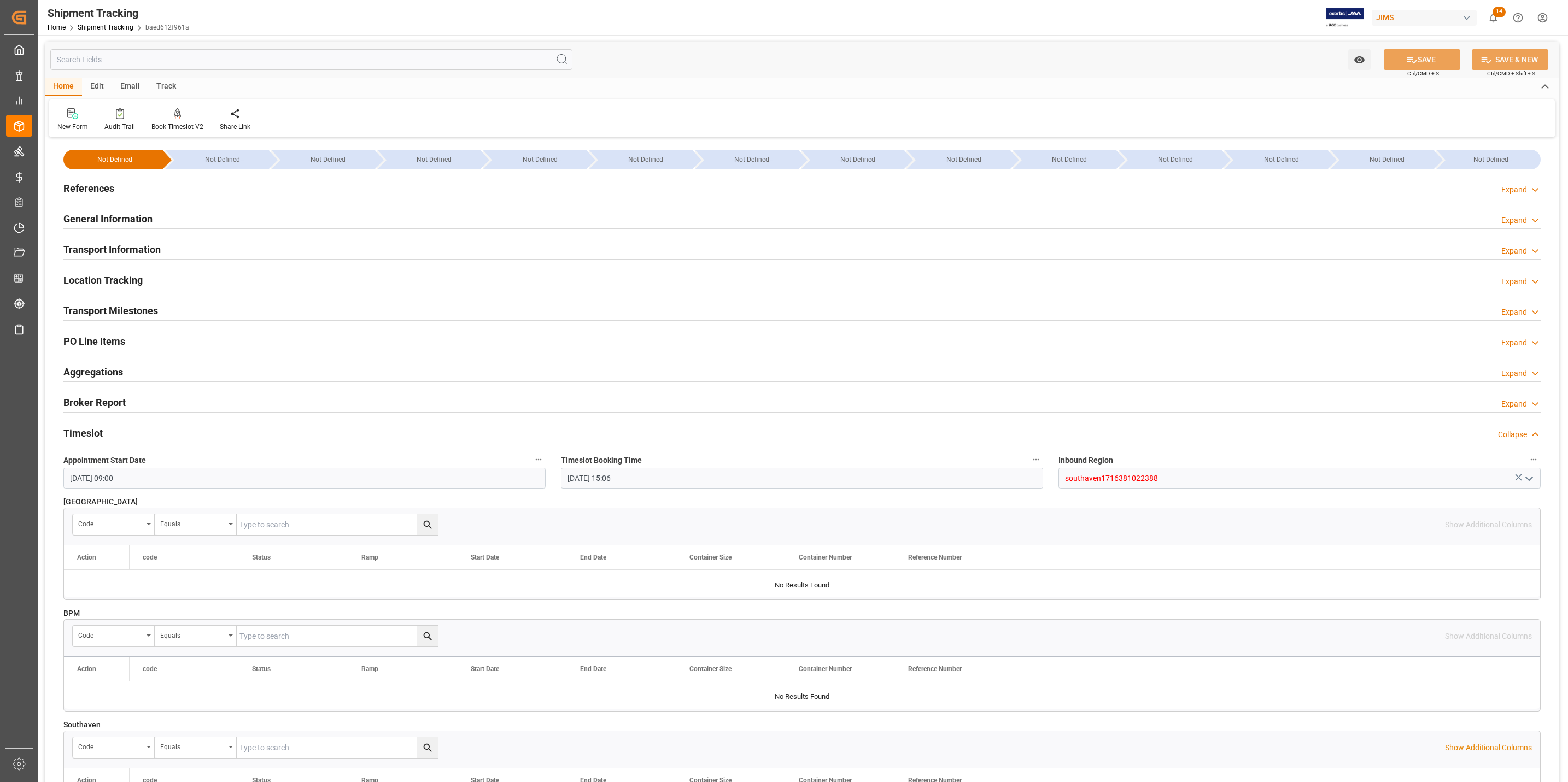
click at [91, 433] on h2 "Timeslot" at bounding box center [83, 433] width 39 height 15
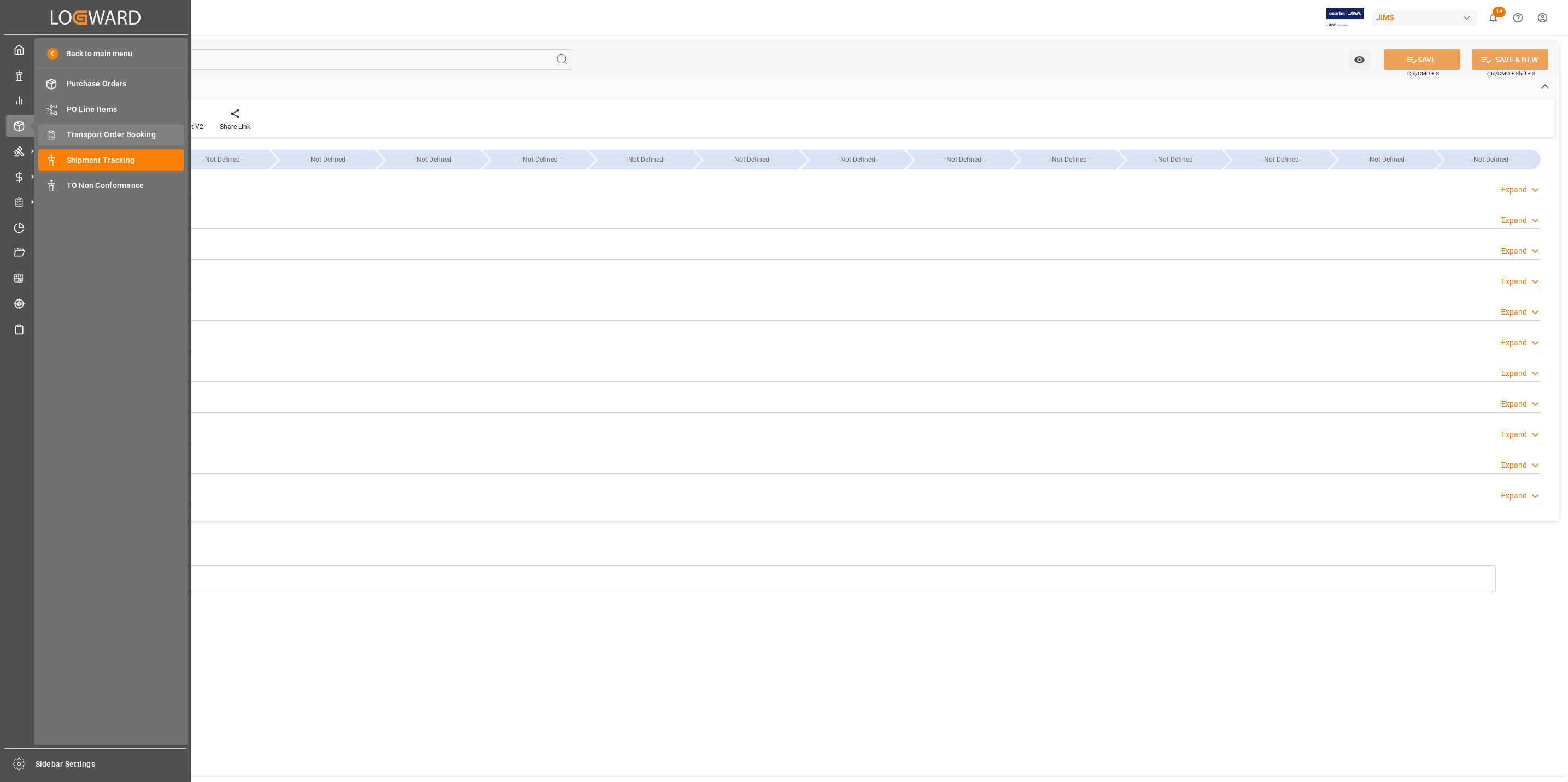
click at [117, 132] on span "Transport Order Booking" at bounding box center [126, 135] width 118 height 11
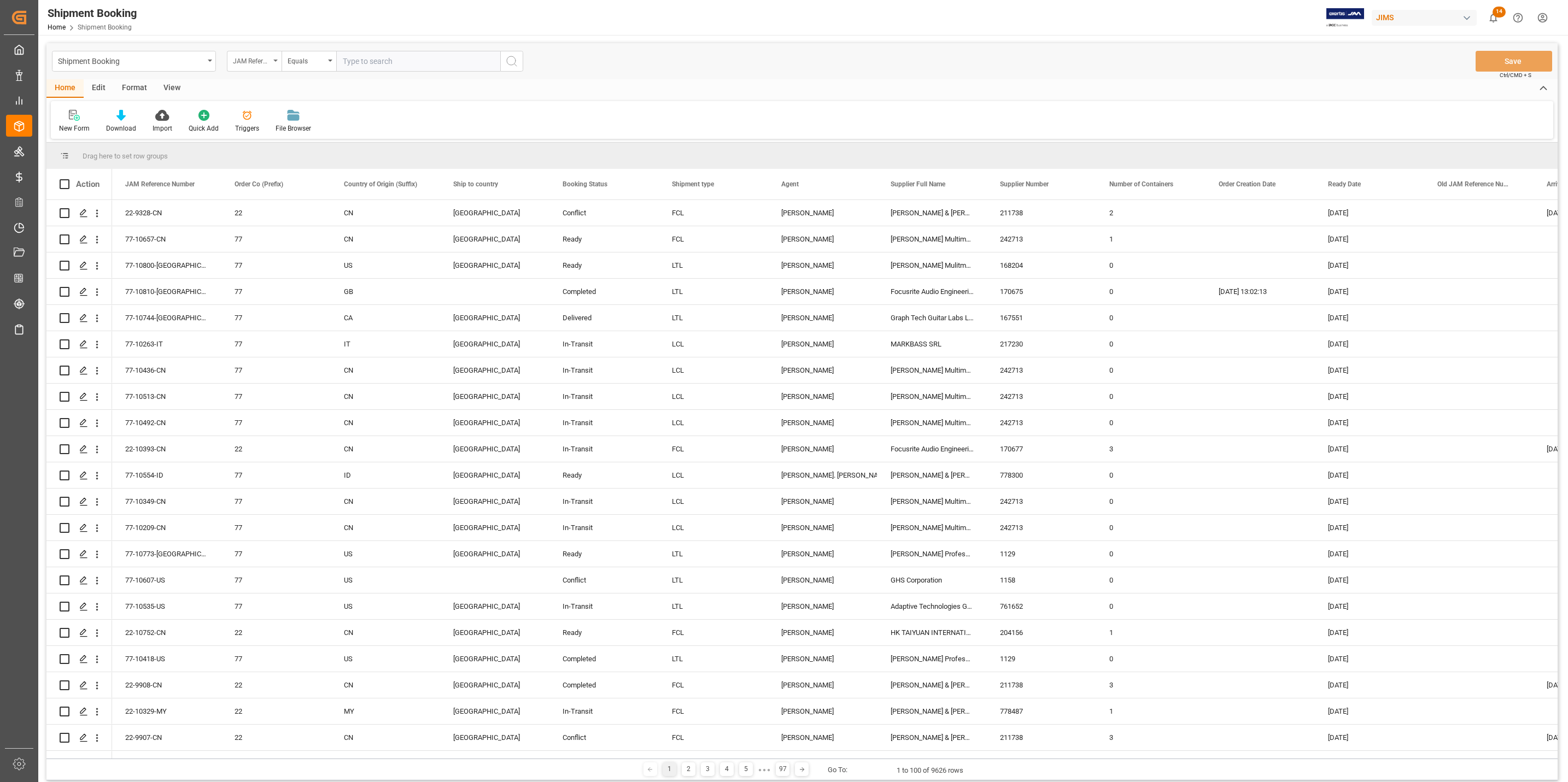
click at [240, 65] on div "JAM Reference Number" at bounding box center [251, 60] width 37 height 12
type input "con"
click at [403, 59] on input "text" at bounding box center [418, 60] width 164 height 20
paste input "22-9328-CN"
type input "22-9328-CN"
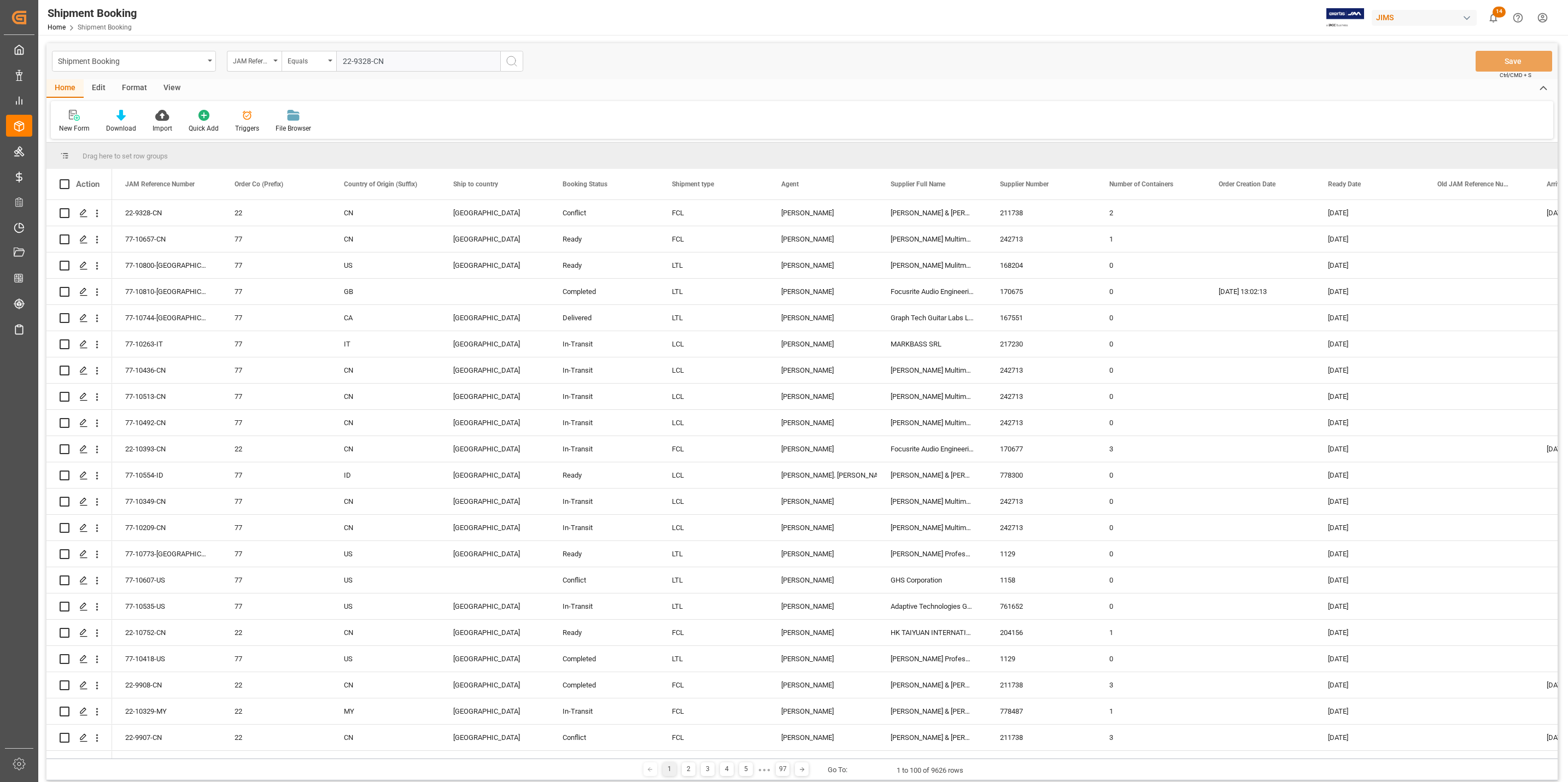
click at [505, 61] on icon "search button" at bounding box center [512, 61] width 13 height 13
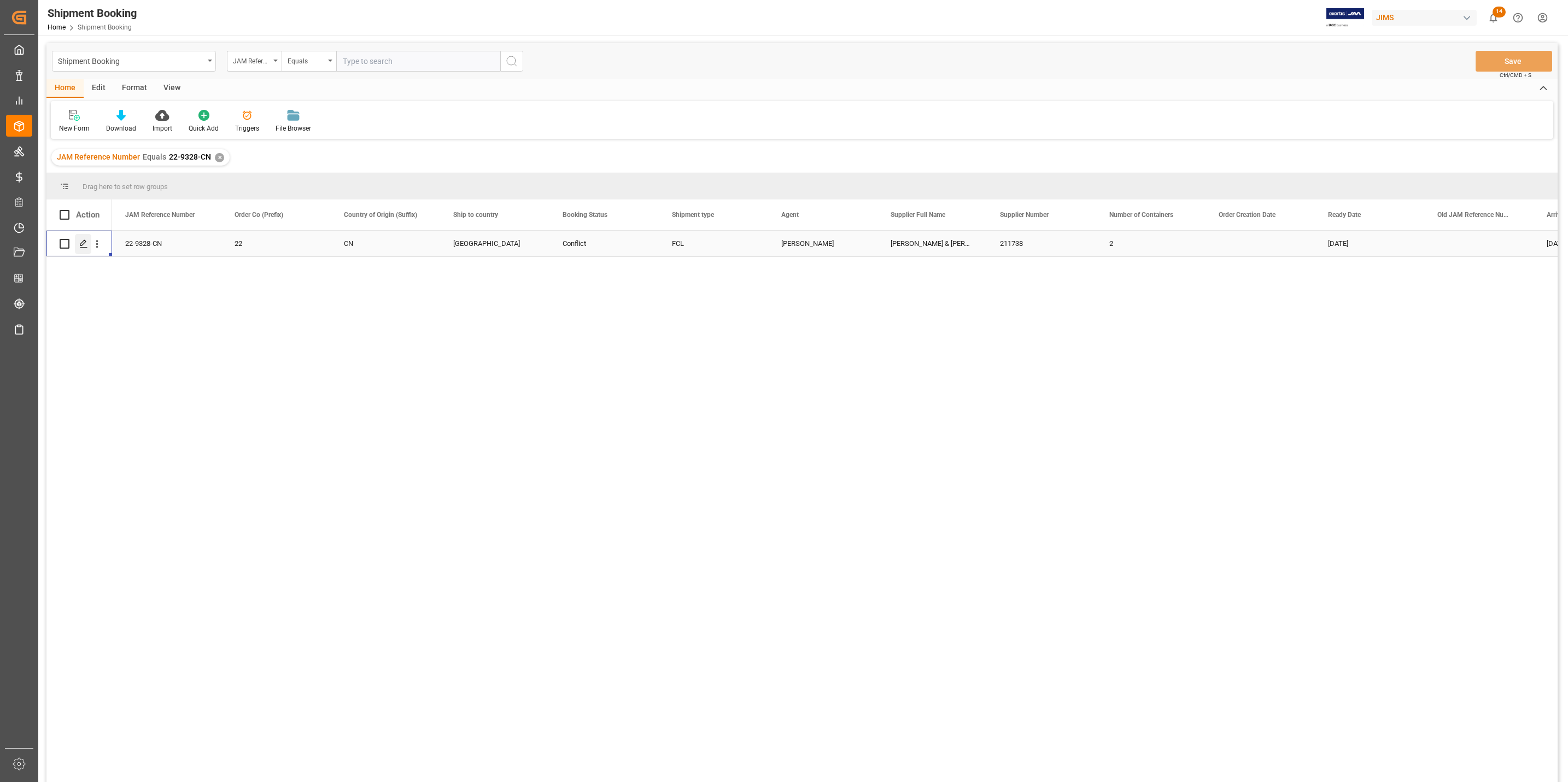
click at [79, 245] on icon "Press SPACE to select this row." at bounding box center [83, 244] width 9 height 9
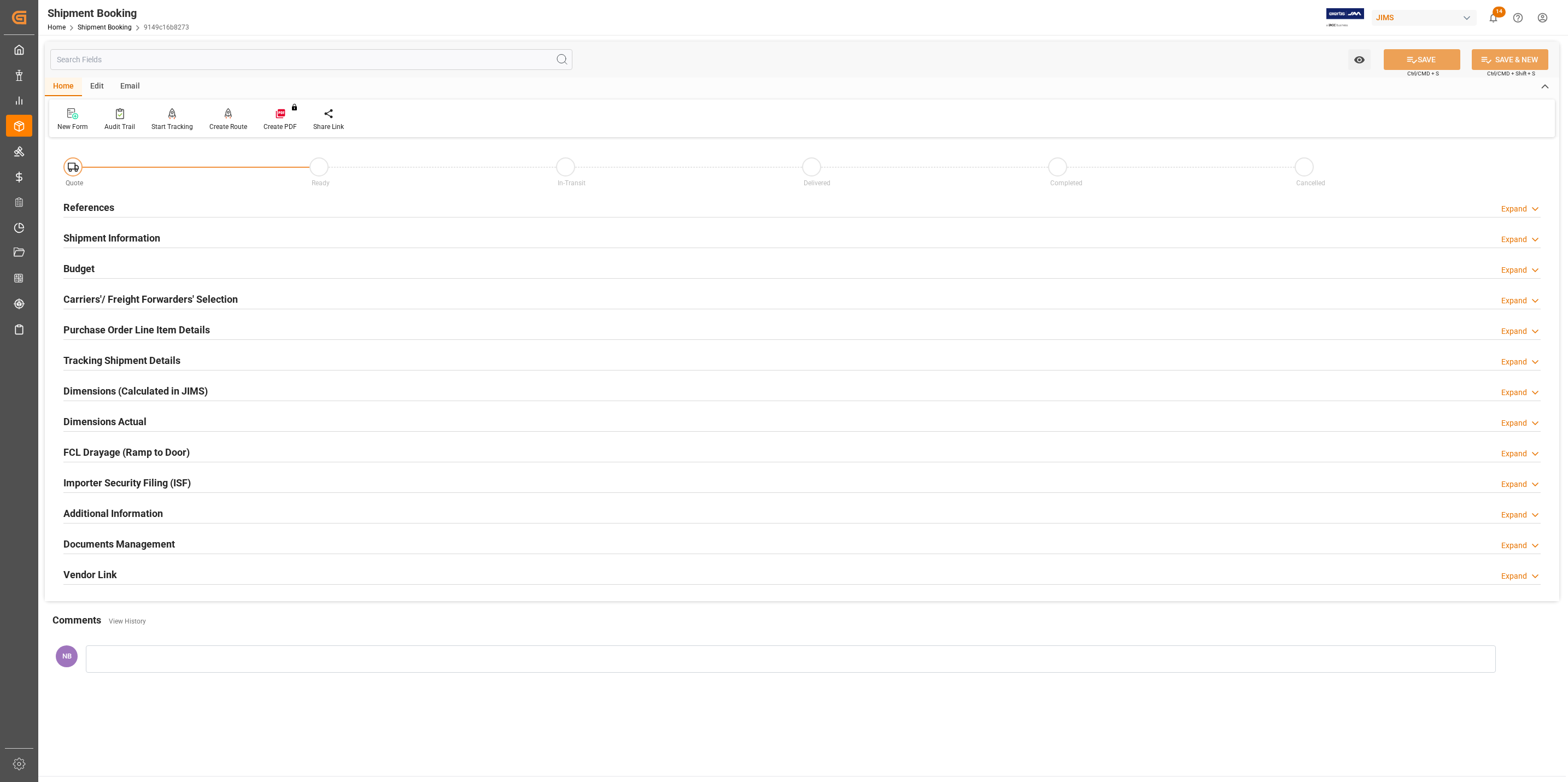
click at [129, 486] on h2 "Documents Management" at bounding box center [119, 544] width 111 height 15
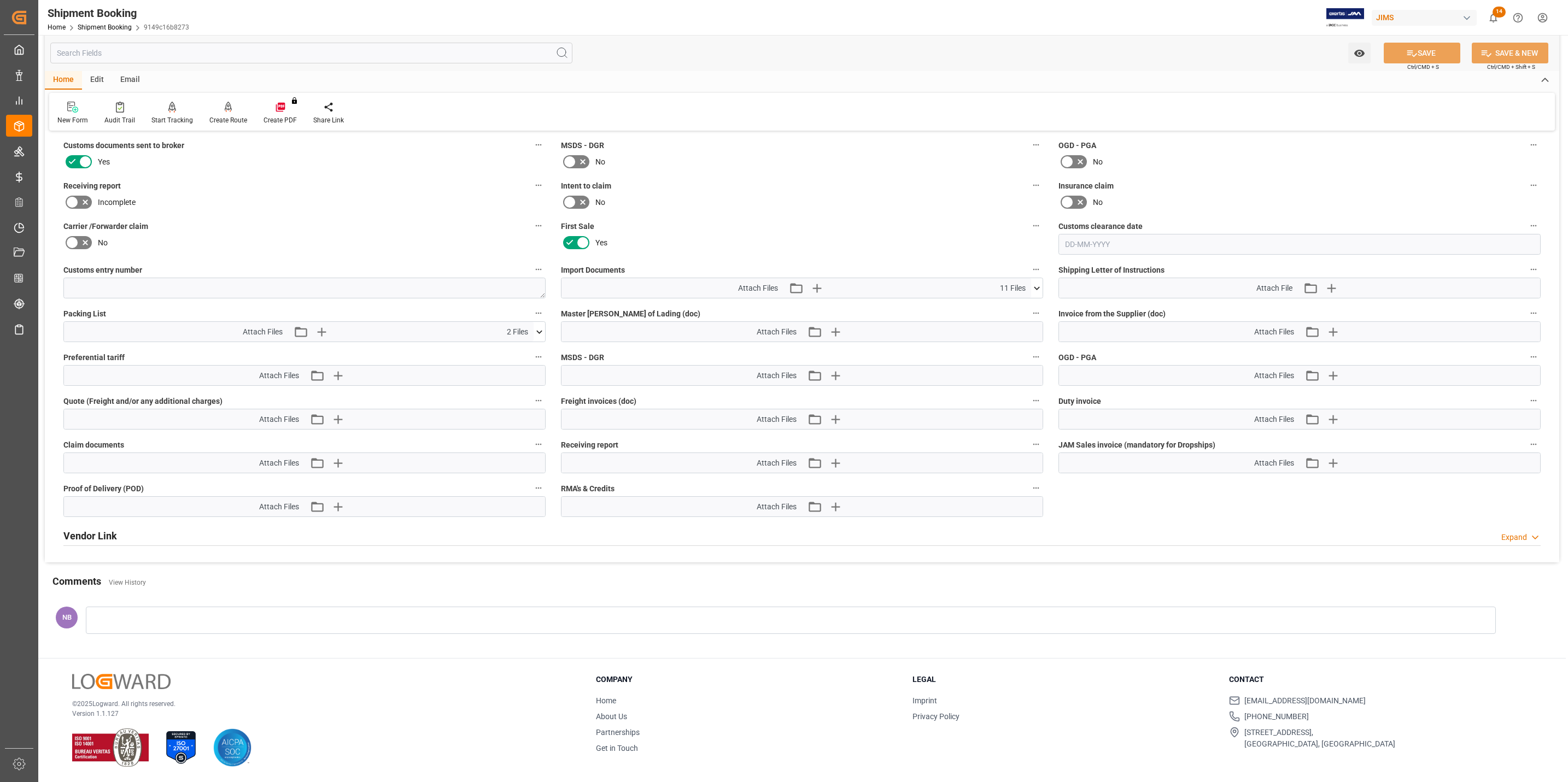
scroll to position [471, 0]
click at [337, 458] on icon "button" at bounding box center [338, 462] width 11 height 11
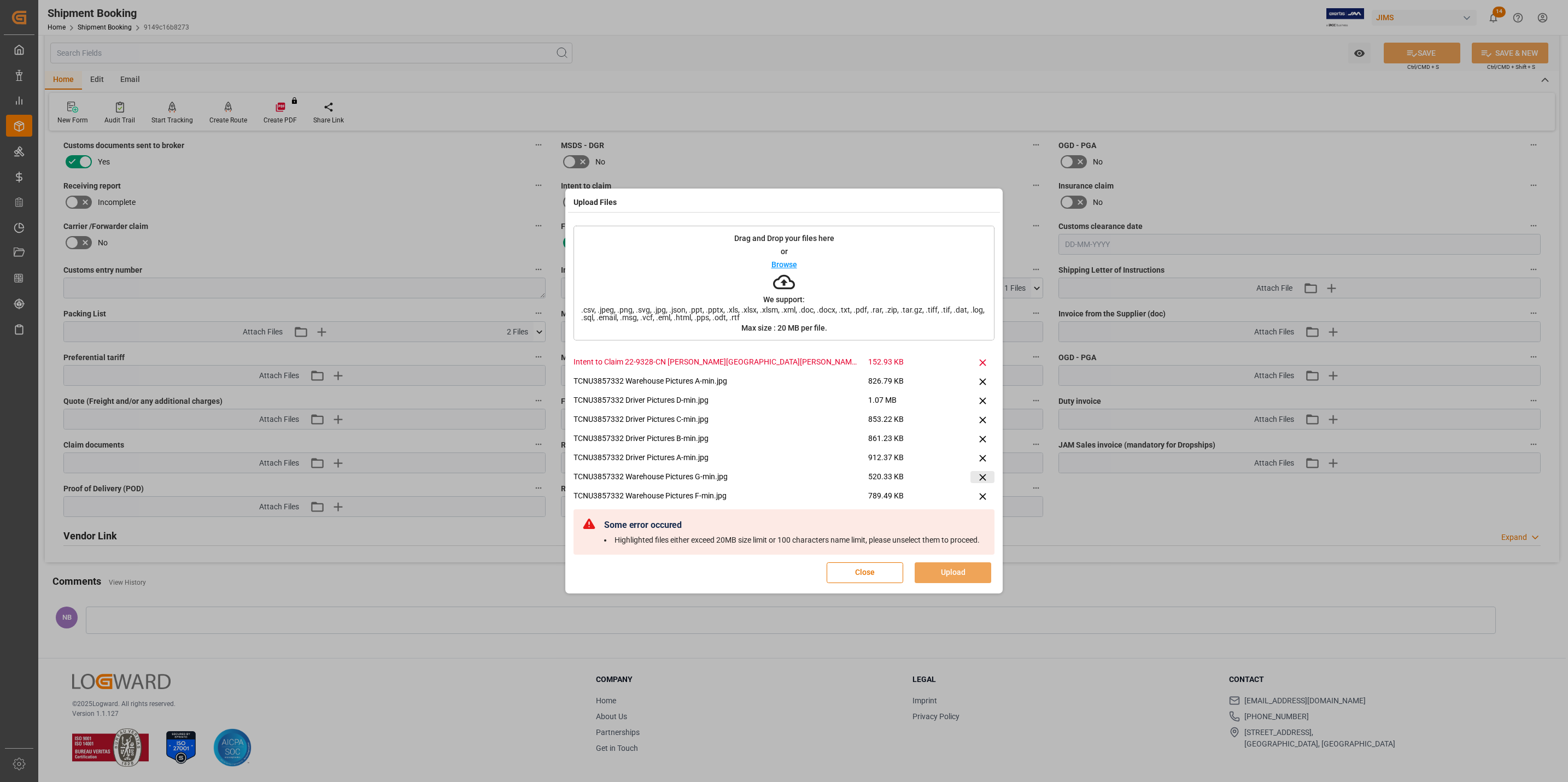
click at [979, 471] on icon at bounding box center [983, 477] width 11 height 11
click at [978, 357] on icon at bounding box center [983, 363] width 11 height 11
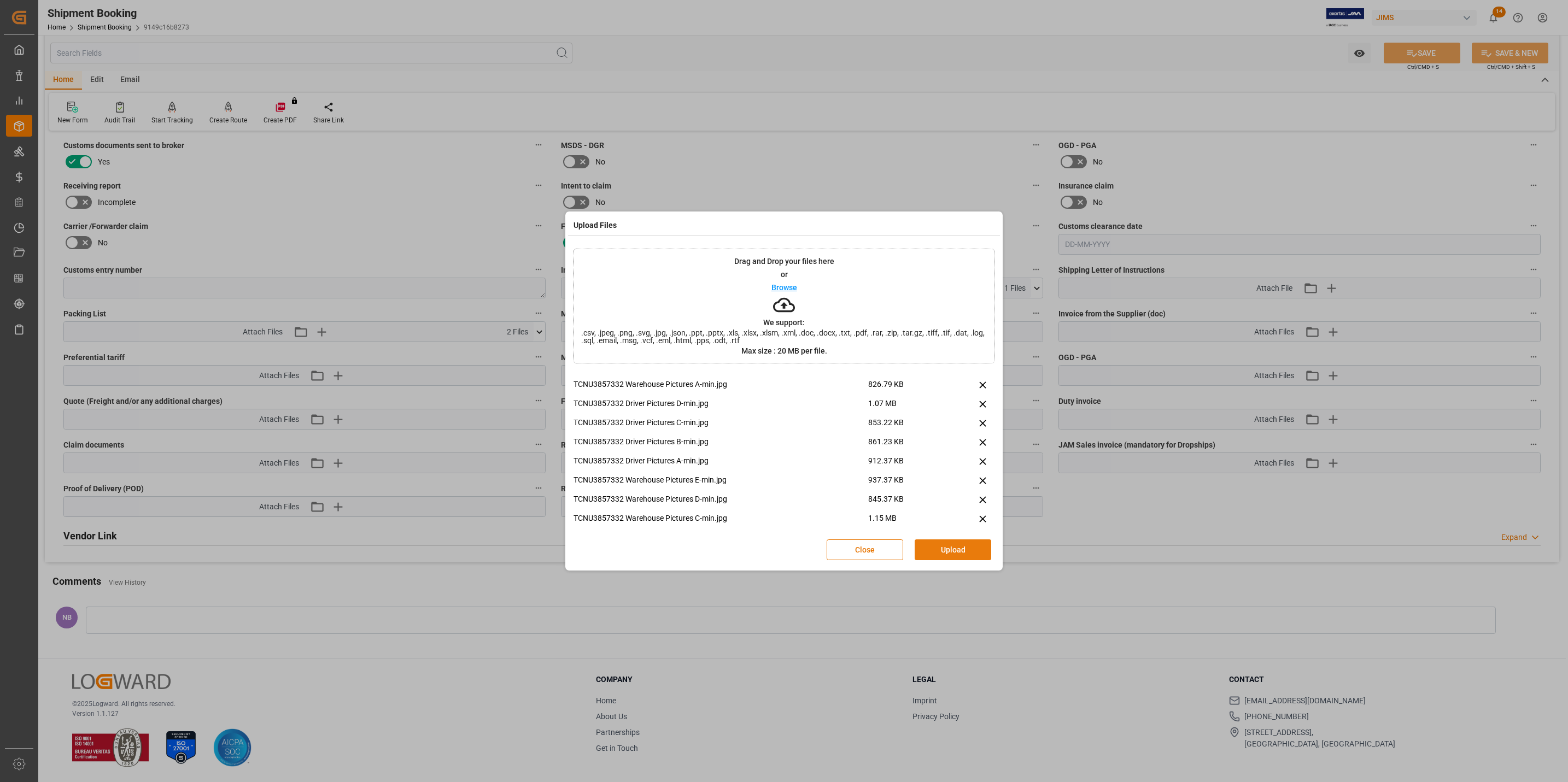
click at [954, 486] on button "Upload" at bounding box center [953, 549] width 77 height 20
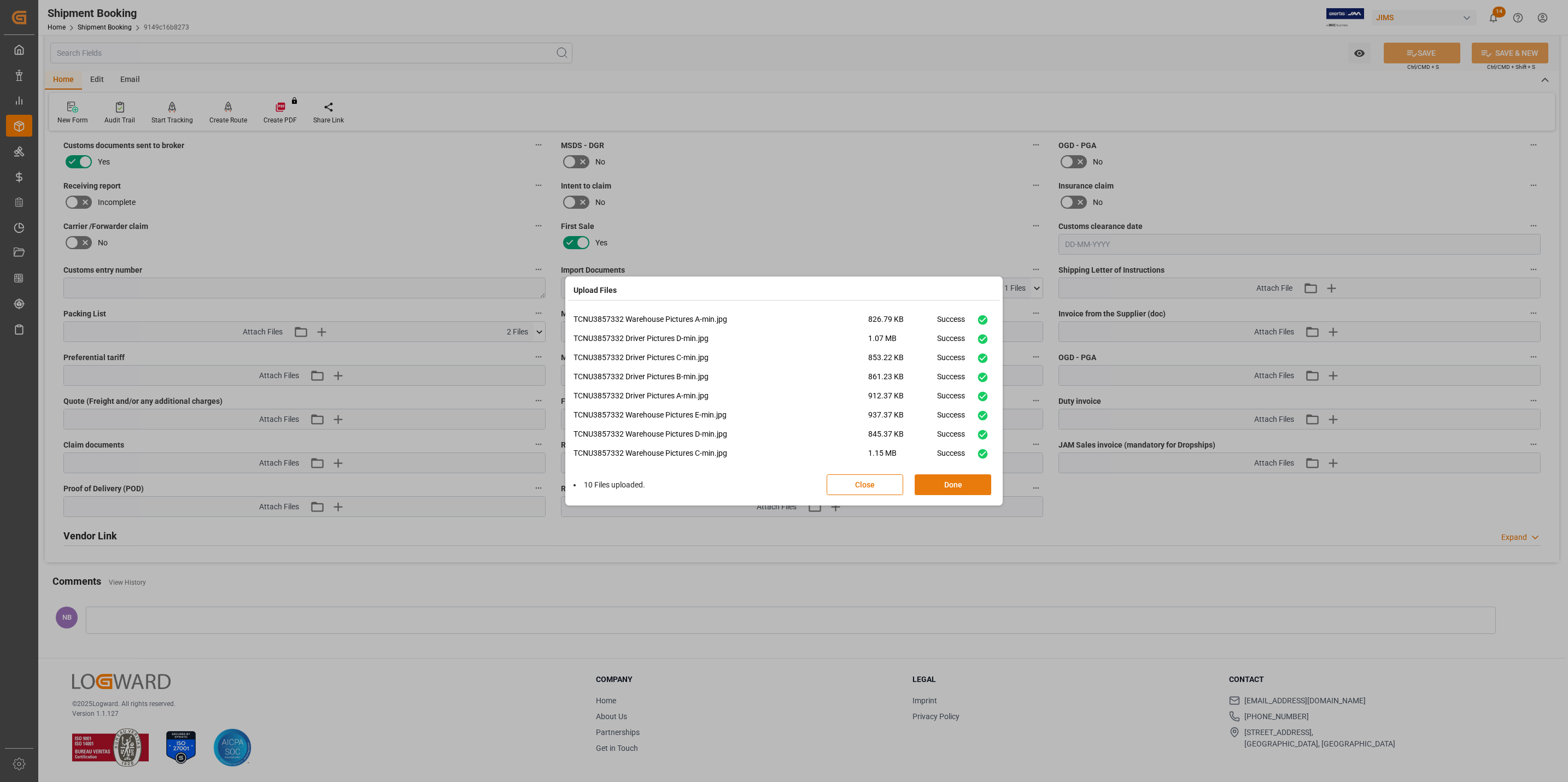
click at [932, 484] on button "Done" at bounding box center [953, 484] width 77 height 20
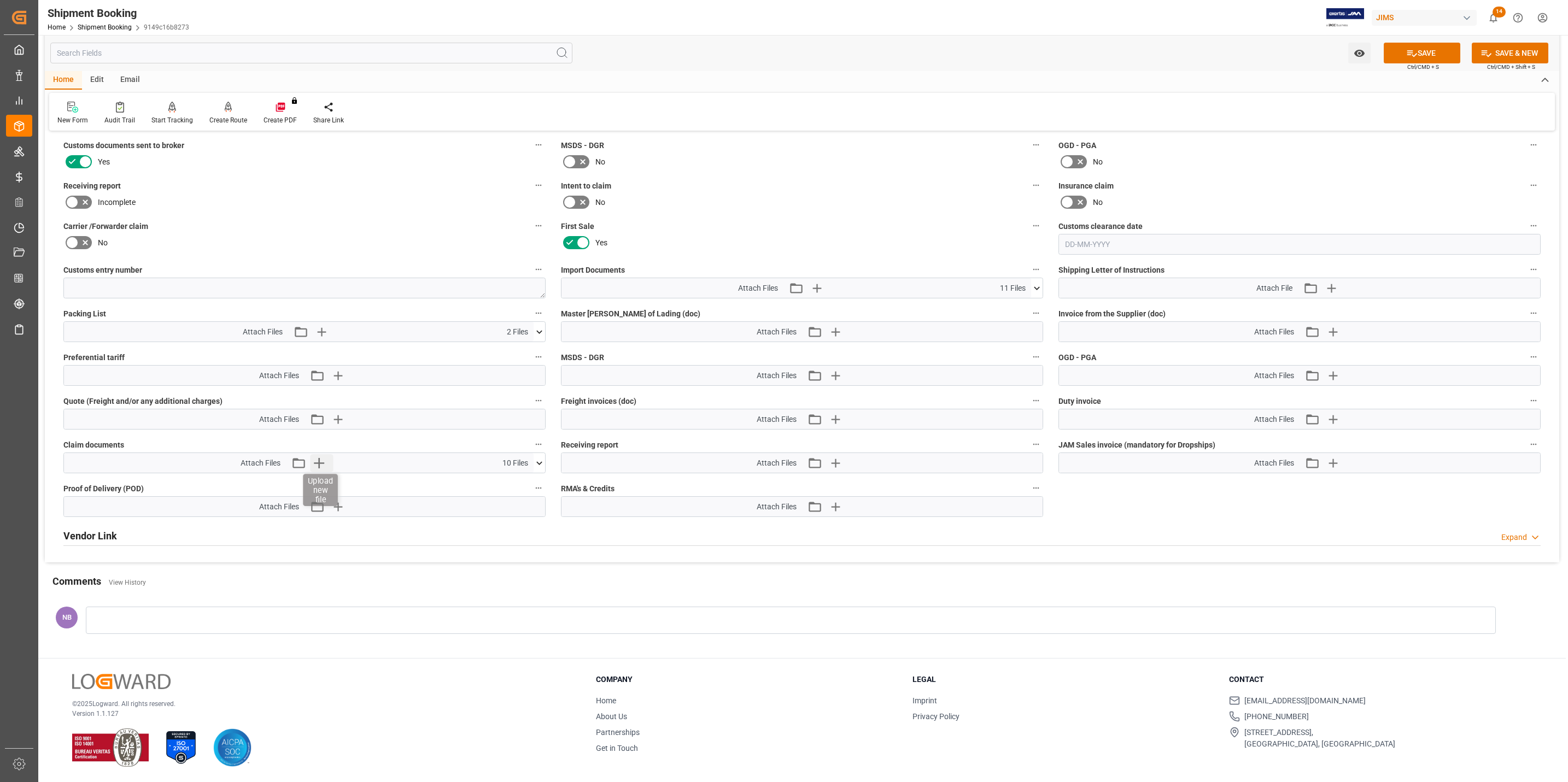
click at [320, 459] on icon "button" at bounding box center [319, 462] width 17 height 17
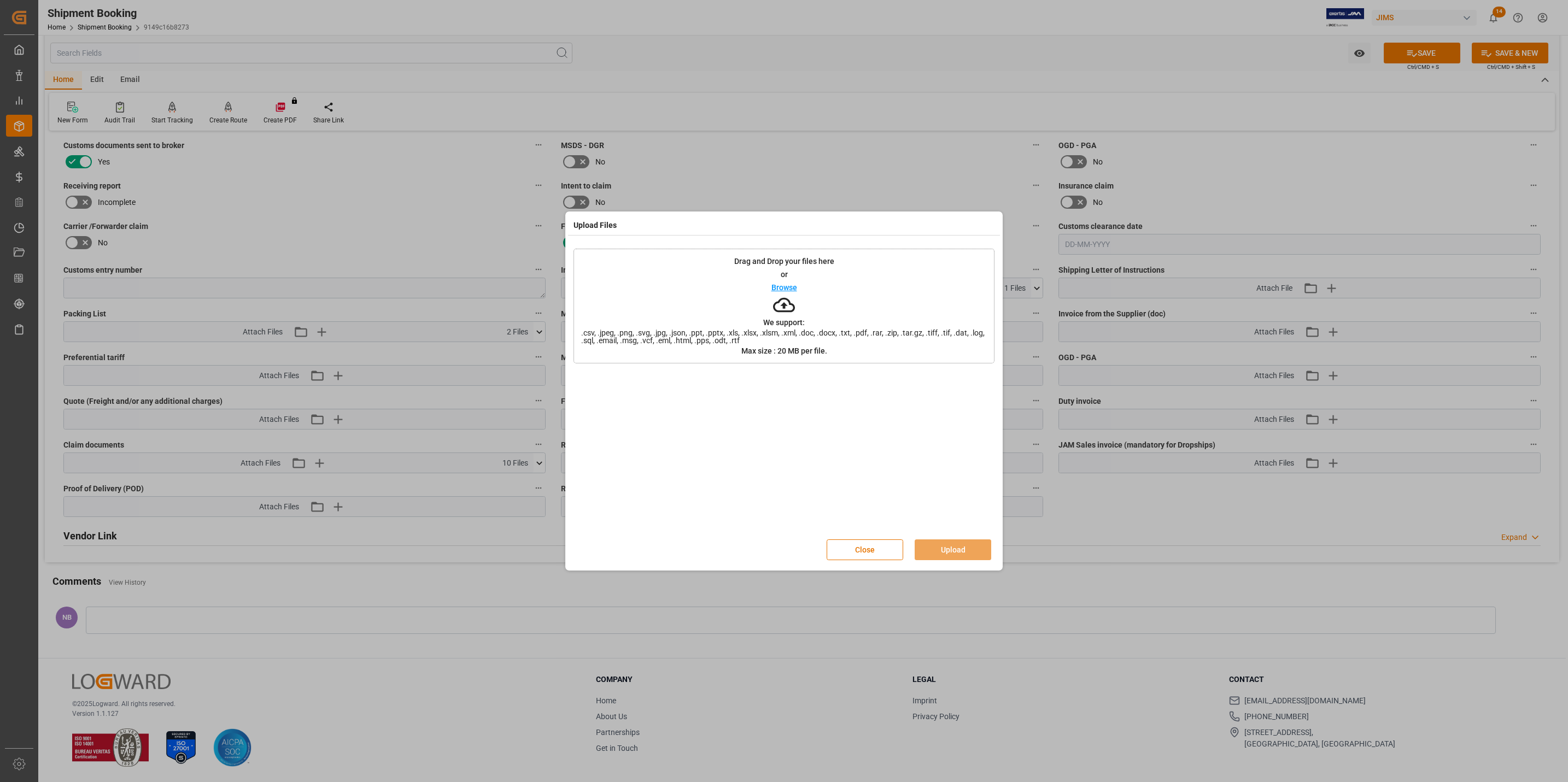
click at [792, 292] on div "Browse" at bounding box center [783, 288] width 25 height 13
click at [951, 486] on button "Upload" at bounding box center [953, 549] width 77 height 20
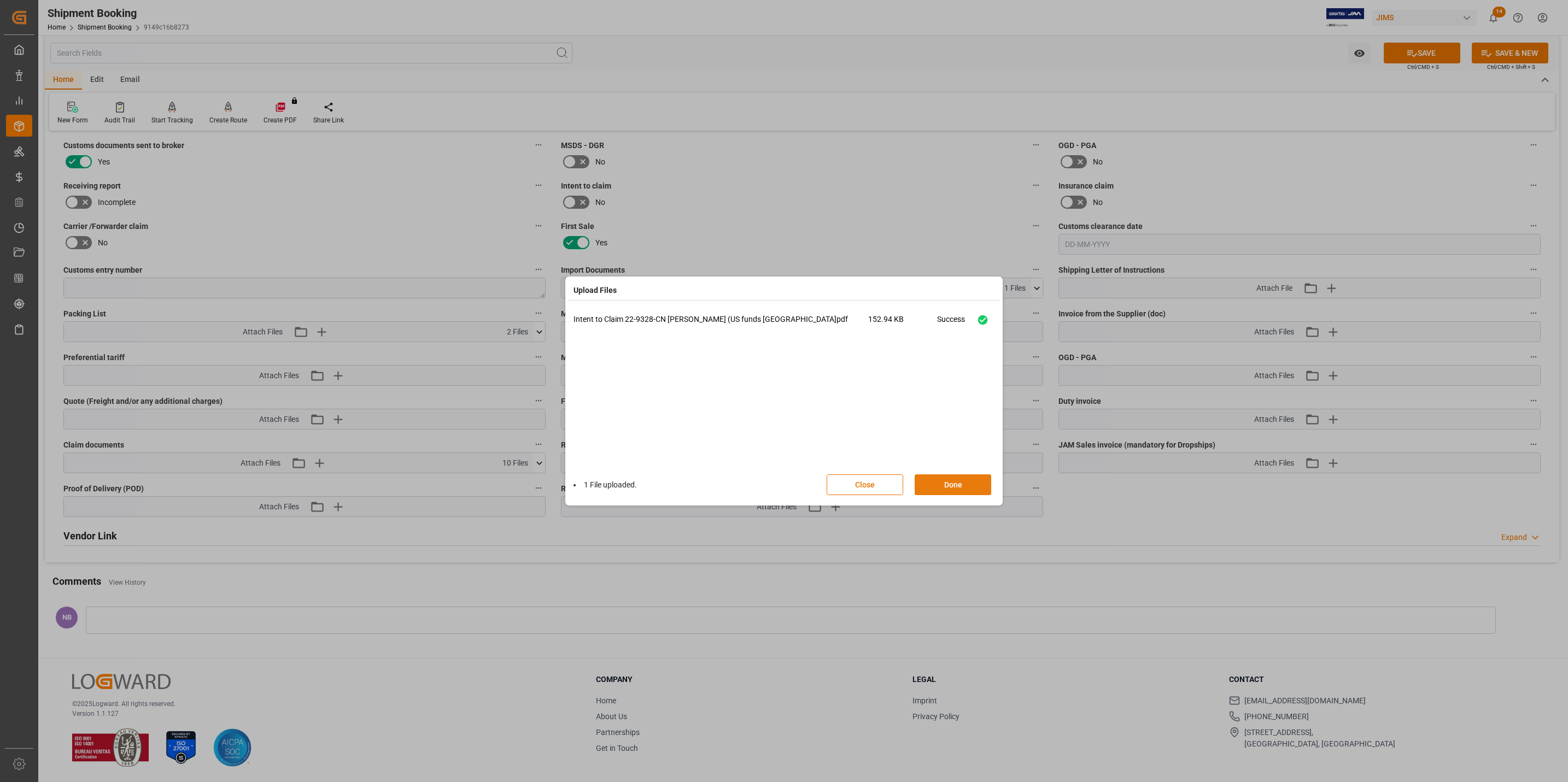
click at [949, 485] on button "Done" at bounding box center [953, 484] width 77 height 20
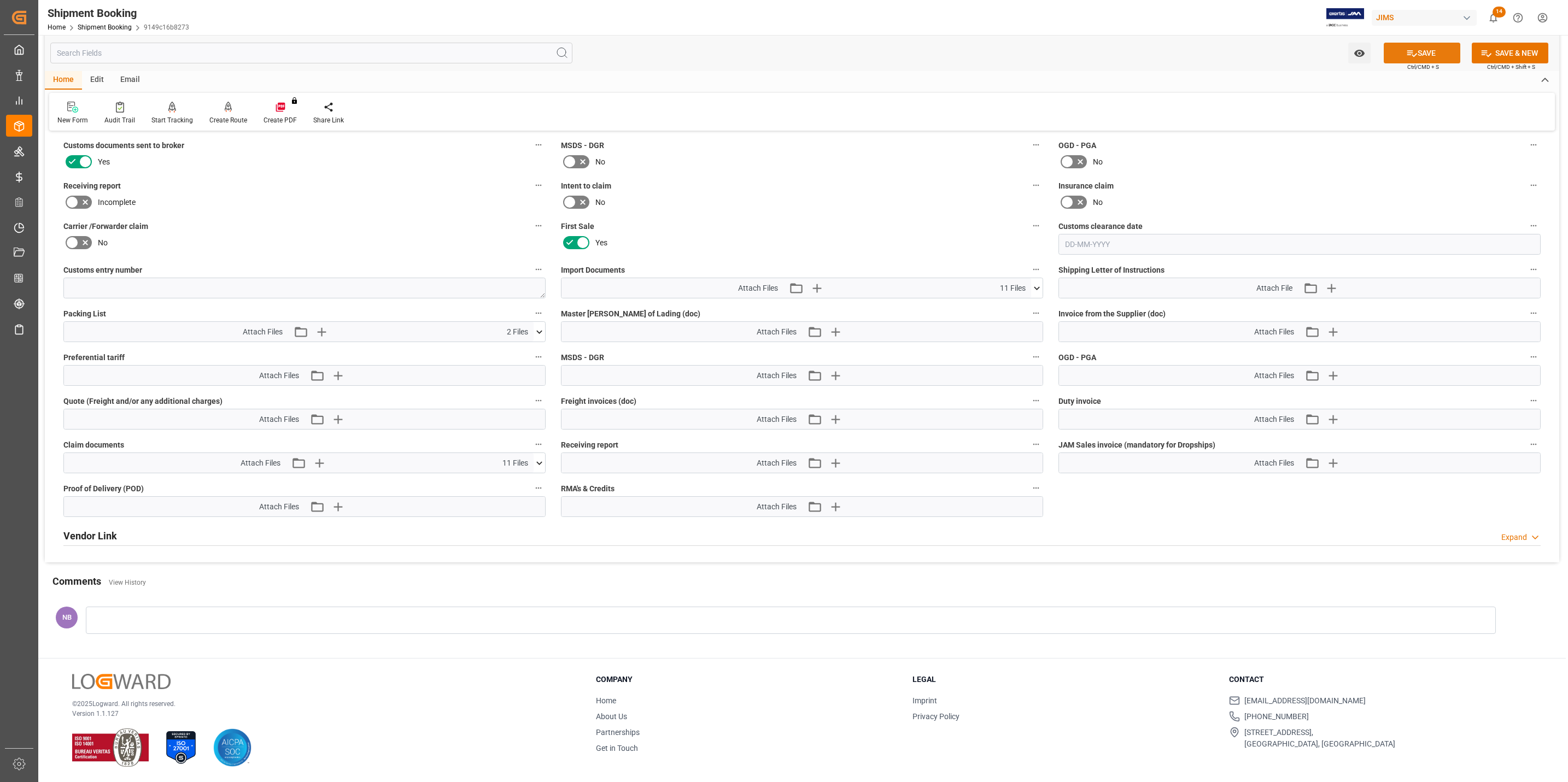
click at [1042, 56] on icon at bounding box center [1412, 53] width 11 height 11
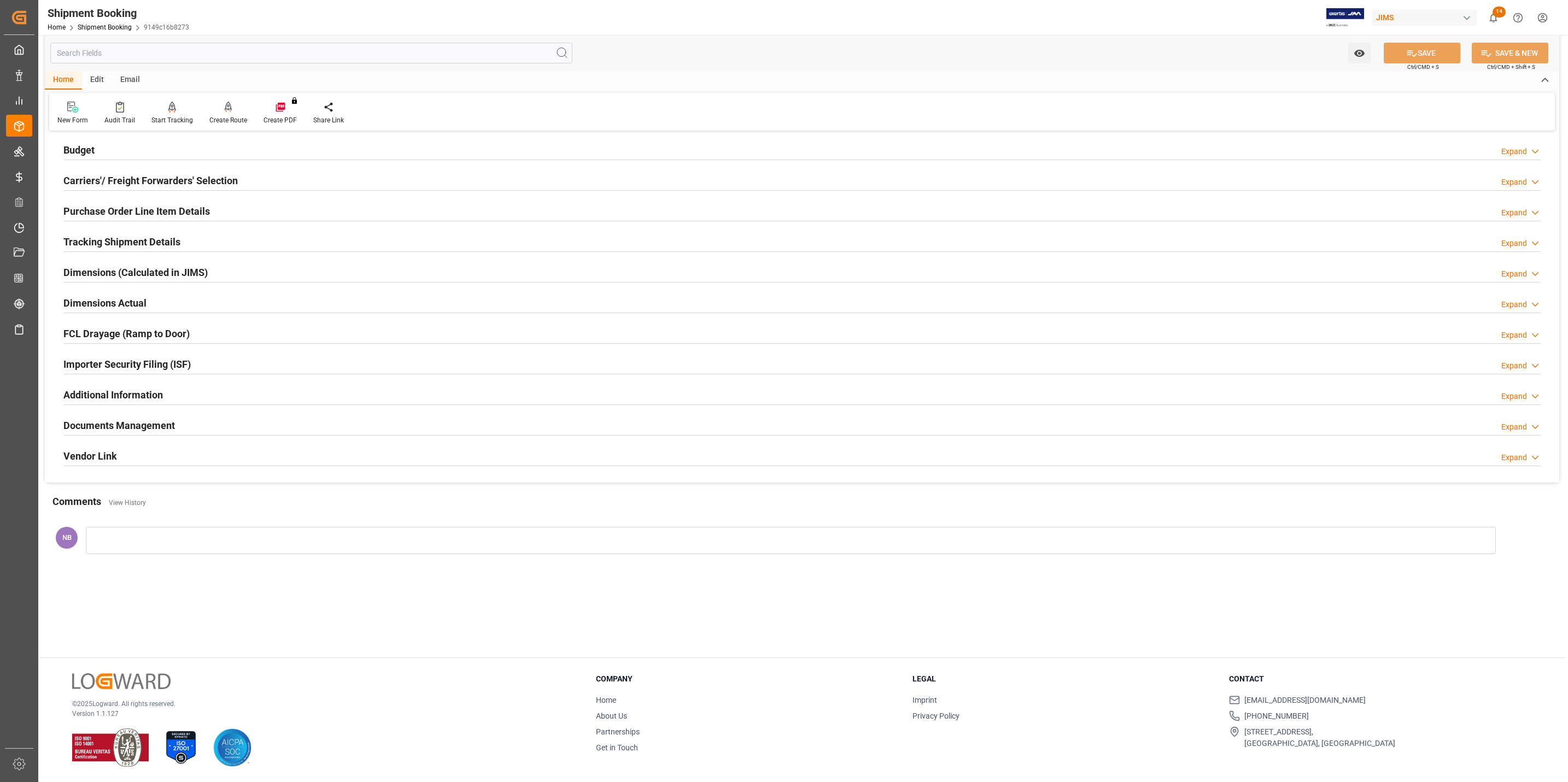
scroll to position [118, 0]
